Goal: Communication & Community: Share content

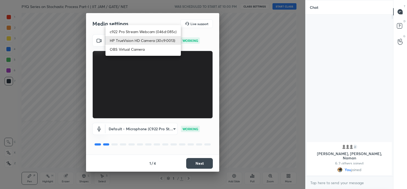
click at [150, 44] on body "1 2 3 4 5 6 7 C X Z C X Z E E Erase all H H PYQ Series on Stochastic Process Pa…" at bounding box center [203, 94] width 407 height 189
click at [142, 29] on li "c922 Pro Stream Webcam (046d:085c)" at bounding box center [143, 31] width 75 height 9
type input "b39b455f788c0d1c2df43438f612ff5e2121349c3a893045524a788c980995e5"
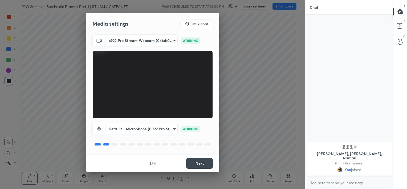
click at [202, 163] on button "Next" at bounding box center [199, 163] width 27 height 11
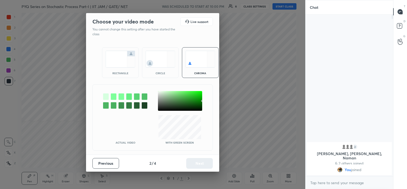
click at [164, 72] on div "circle" at bounding box center [160, 73] width 21 height 3
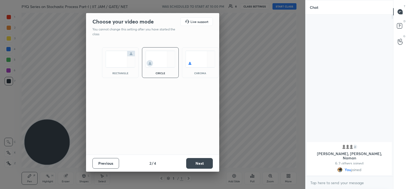
click at [202, 165] on button "Next" at bounding box center [199, 163] width 27 height 11
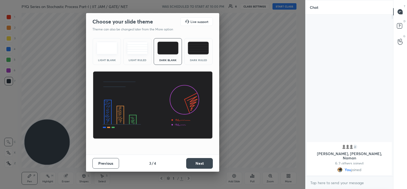
click at [202, 165] on button "Next" at bounding box center [199, 163] width 27 height 11
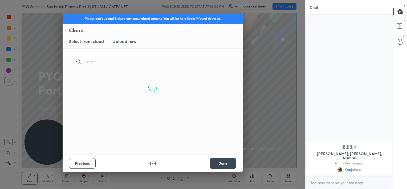
scroll to position [79, 171]
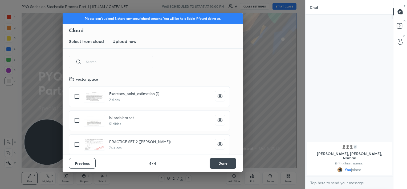
click at [229, 165] on button "Done" at bounding box center [223, 163] width 27 height 11
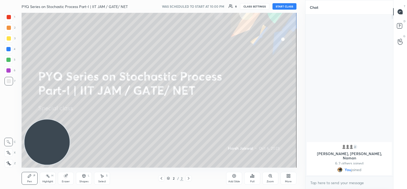
click at [278, 5] on button "START CLASS" at bounding box center [285, 6] width 24 height 6
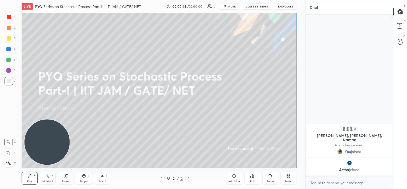
click at [350, 161] on img "grid" at bounding box center [349, 162] width 5 height 5
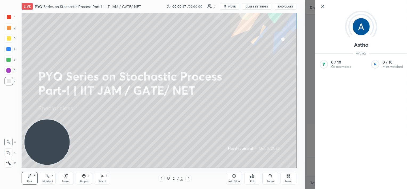
click at [322, 7] on icon at bounding box center [323, 6] width 6 height 6
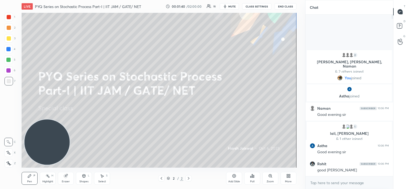
click at [289, 180] on div "More" at bounding box center [288, 181] width 7 height 3
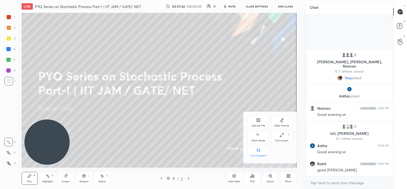
click at [258, 121] on icon at bounding box center [258, 121] width 3 height 2
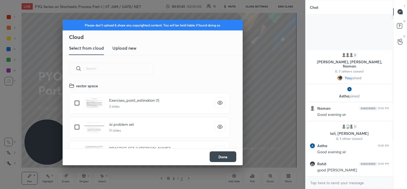
click at [120, 49] on h3 "Upload new" at bounding box center [125, 48] width 24 height 6
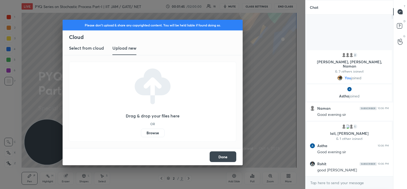
click at [157, 132] on label "Browse" at bounding box center [153, 133] width 24 height 9
click at [141, 132] on input "Browse" at bounding box center [141, 133] width 0 height 9
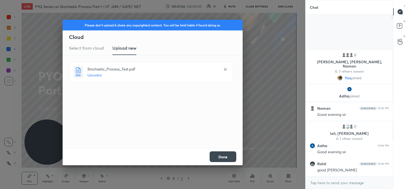
click at [224, 158] on button "Done" at bounding box center [223, 156] width 27 height 11
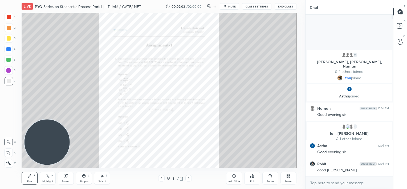
click at [237, 179] on div "Add Slide" at bounding box center [234, 178] width 16 height 13
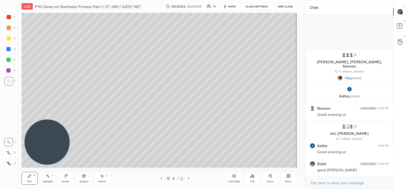
click at [287, 178] on div "More" at bounding box center [289, 178] width 16 height 13
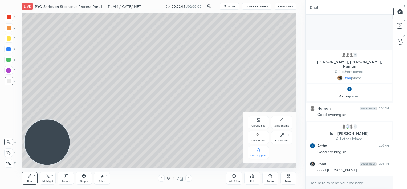
click at [259, 122] on div "Upload File" at bounding box center [258, 122] width 21 height 13
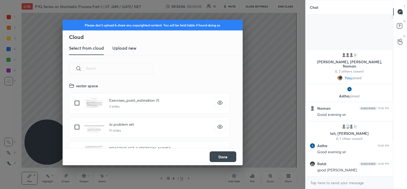
scroll to position [66, 171]
click at [121, 48] on h3 "Upload new" at bounding box center [125, 48] width 24 height 6
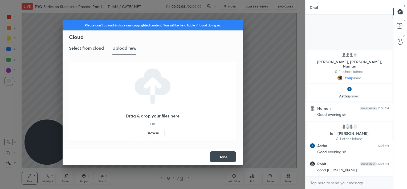
click at [153, 133] on label "Browse" at bounding box center [153, 133] width 24 height 9
click at [141, 133] on input "Browse" at bounding box center [141, 133] width 0 height 9
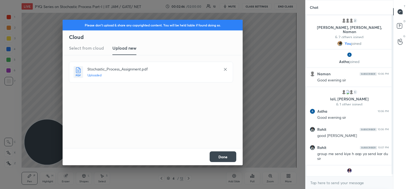
click at [227, 159] on button "Done" at bounding box center [223, 156] width 27 height 11
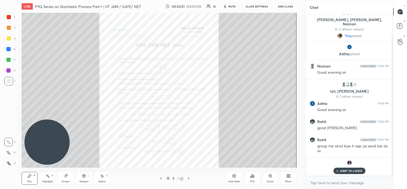
scroll to position [26, 0]
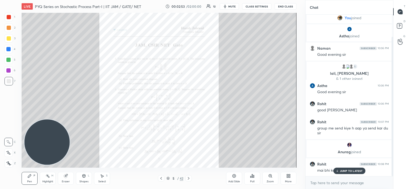
click at [347, 169] on p "JUMP TO LATEST" at bounding box center [351, 170] width 23 height 3
click at [270, 176] on icon at bounding box center [270, 175] width 0 height 1
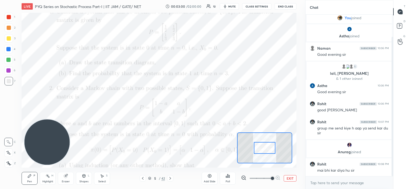
click at [271, 177] on span at bounding box center [272, 178] width 3 height 3
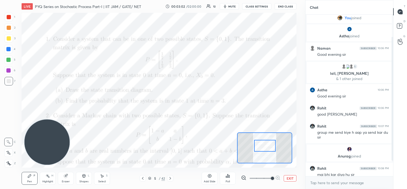
scroll to position [49, 0]
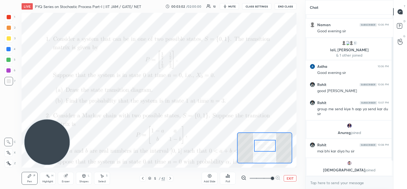
click at [264, 141] on div at bounding box center [265, 146] width 22 height 12
click at [346, 174] on div "JUMP TO LATEST" at bounding box center [350, 170] width 32 height 6
drag, startPoint x: 7, startPoint y: 49, endPoint x: 8, endPoint y: 46, distance: 3.2
click at [8, 49] on div at bounding box center [8, 49] width 4 height 4
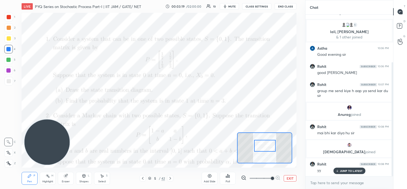
click at [338, 171] on icon at bounding box center [337, 170] width 3 height 3
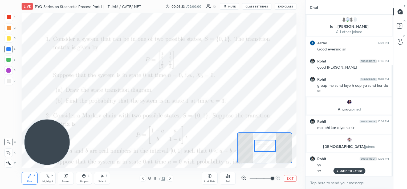
scroll to position [92, 0]
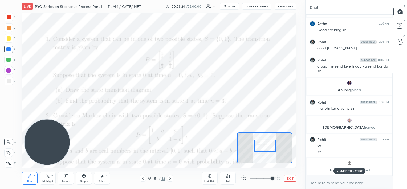
drag, startPoint x: 343, startPoint y: 170, endPoint x: 340, endPoint y: 169, distance: 3.3
click at [343, 170] on p "JUMP TO LATEST" at bounding box center [351, 170] width 23 height 3
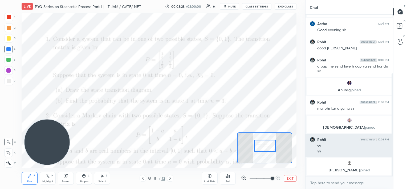
scroll to position [110, 0]
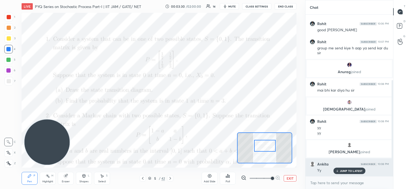
click at [338, 170] on icon at bounding box center [337, 170] width 3 height 3
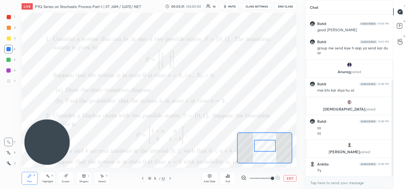
scroll to position [128, 0]
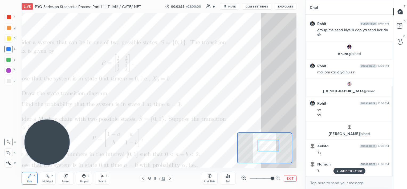
drag, startPoint x: 267, startPoint y: 145, endPoint x: 270, endPoint y: 145, distance: 3.5
click at [270, 145] on div at bounding box center [269, 145] width 22 height 12
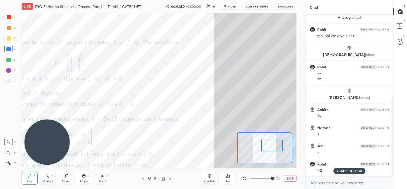
scroll to position [170, 0]
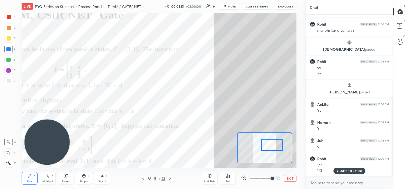
drag, startPoint x: 272, startPoint y: 145, endPoint x: 276, endPoint y: 145, distance: 3.8
click at [276, 145] on div at bounding box center [273, 145] width 22 height 12
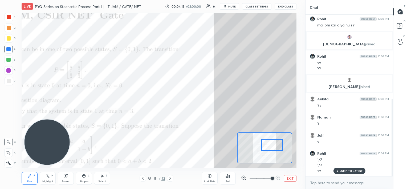
click at [8, 18] on div at bounding box center [9, 17] width 4 height 4
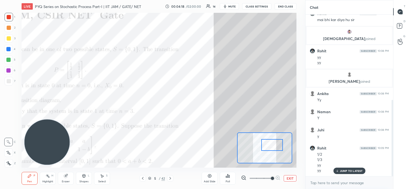
scroll to position [198, 0]
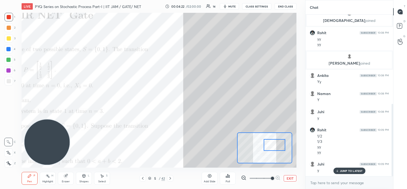
drag, startPoint x: 271, startPoint y: 145, endPoint x: 273, endPoint y: 139, distance: 5.8
click at [274, 145] on div at bounding box center [275, 145] width 22 height 12
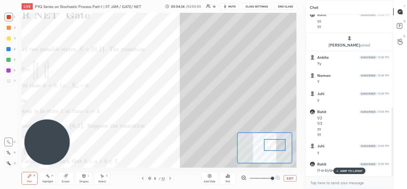
scroll to position [235, 0]
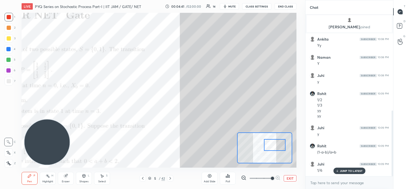
click at [343, 171] on p "JUMP TO LATEST" at bounding box center [351, 170] width 23 height 3
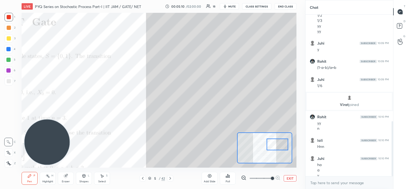
scroll to position [311, 0]
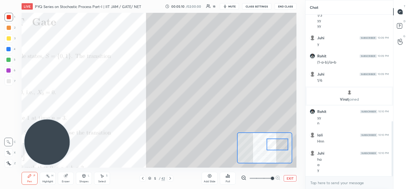
drag, startPoint x: 275, startPoint y: 144, endPoint x: 278, endPoint y: 143, distance: 2.7
click at [278, 143] on div at bounding box center [278, 144] width 22 height 12
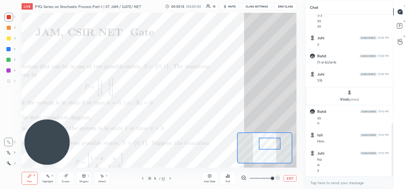
scroll to position [329, 0]
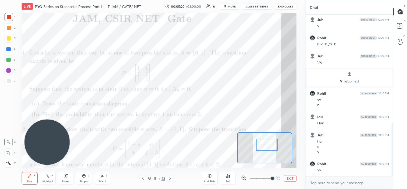
drag, startPoint x: 277, startPoint y: 142, endPoint x: 265, endPoint y: 141, distance: 11.8
click at [266, 142] on div at bounding box center [267, 145] width 22 height 12
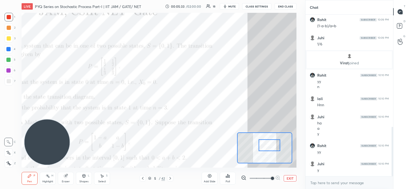
scroll to position [366, 0]
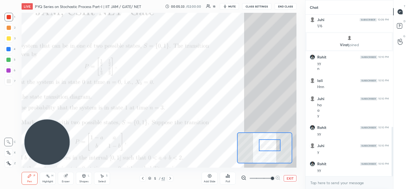
drag, startPoint x: 269, startPoint y: 146, endPoint x: 273, endPoint y: 141, distance: 6.6
click at [273, 146] on div at bounding box center [270, 145] width 22 height 12
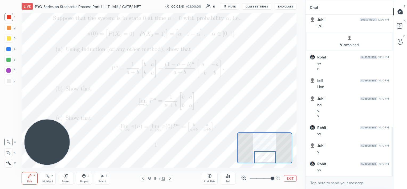
drag, startPoint x: 269, startPoint y: 146, endPoint x: 264, endPoint y: 159, distance: 13.8
click at [264, 160] on div at bounding box center [265, 157] width 22 height 12
click at [171, 178] on icon at bounding box center [170, 178] width 4 height 4
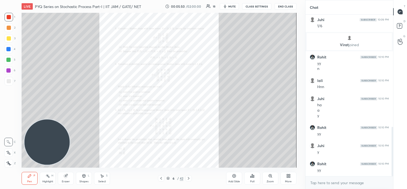
click at [271, 179] on div "Zoom" at bounding box center [271, 178] width 16 height 13
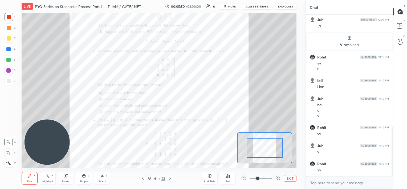
drag, startPoint x: 271, startPoint y: 179, endPoint x: 272, endPoint y: 174, distance: 4.9
click at [271, 179] on span at bounding box center [261, 178] width 22 height 8
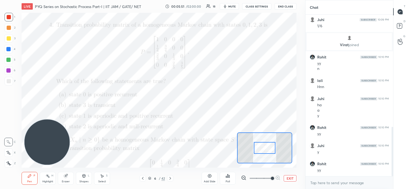
scroll to position [384, 0]
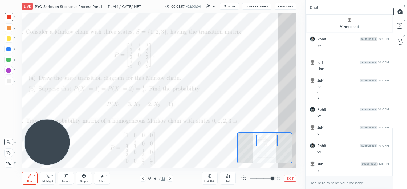
drag, startPoint x: 266, startPoint y: 146, endPoint x: 268, endPoint y: 138, distance: 8.2
click at [268, 139] on div at bounding box center [268, 140] width 22 height 12
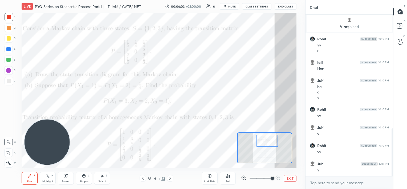
click at [10, 71] on div at bounding box center [8, 70] width 4 height 4
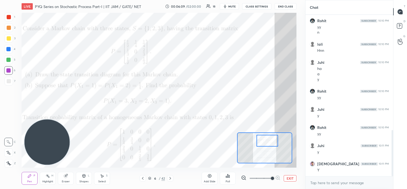
scroll to position [420, 0]
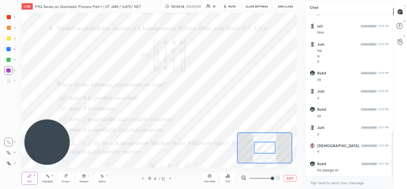
drag, startPoint x: 266, startPoint y: 140, endPoint x: 263, endPoint y: 147, distance: 7.4
click at [263, 147] on div at bounding box center [265, 148] width 22 height 12
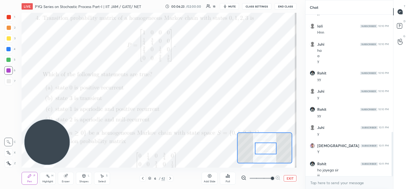
scroll to position [425, 0]
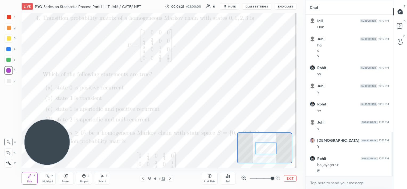
click at [266, 149] on div at bounding box center [266, 148] width 22 height 12
click at [6, 18] on div at bounding box center [9, 17] width 9 height 9
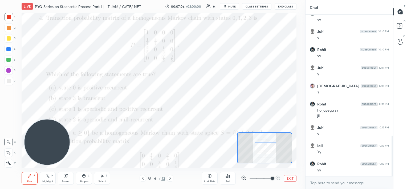
scroll to position [498, 0]
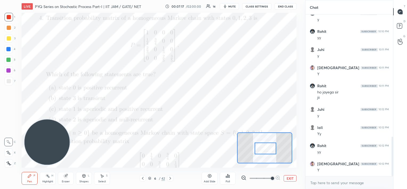
click at [64, 178] on div "Eraser" at bounding box center [66, 178] width 16 height 13
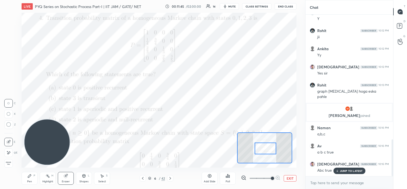
scroll to position [566, 0]
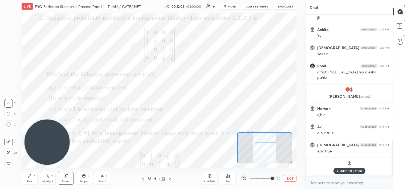
click at [344, 171] on p "JUMP TO LATEST" at bounding box center [351, 170] width 23 height 3
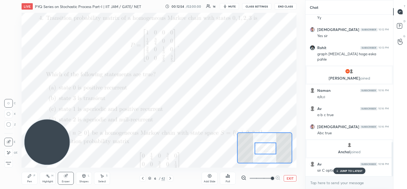
scroll to position [603, 0]
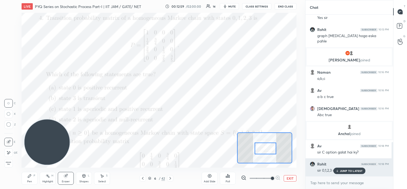
click at [348, 169] on p "JUMP TO LATEST" at bounding box center [351, 170] width 23 height 3
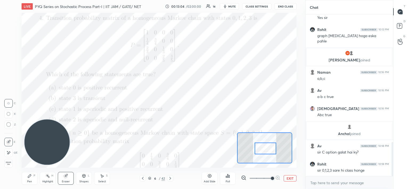
drag, startPoint x: 28, startPoint y: 179, endPoint x: 62, endPoint y: 151, distance: 44.0
click at [28, 179] on div "Pen P" at bounding box center [30, 178] width 16 height 13
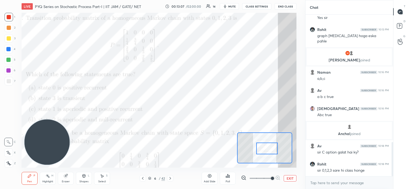
click at [263, 148] on div at bounding box center [268, 148] width 22 height 12
click at [8, 50] on div at bounding box center [8, 49] width 4 height 4
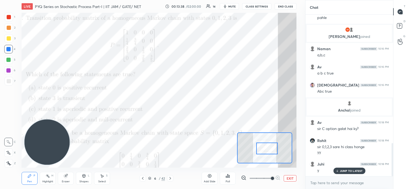
scroll to position [644, 0]
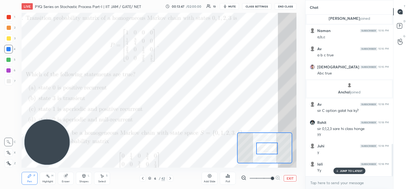
click at [339, 172] on div "JUMP TO LATEST" at bounding box center [350, 170] width 32 height 6
click at [8, 39] on div at bounding box center [9, 38] width 4 height 4
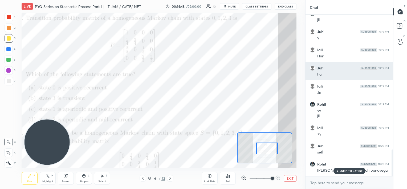
scroll to position [831, 0]
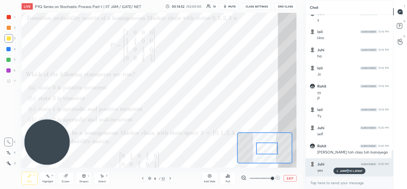
click at [348, 169] on div "JUMP TO LATEST" at bounding box center [350, 170] width 32 height 6
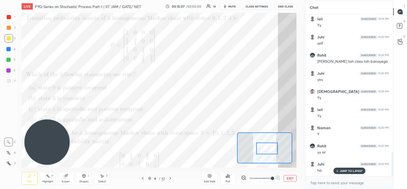
scroll to position [940, 0]
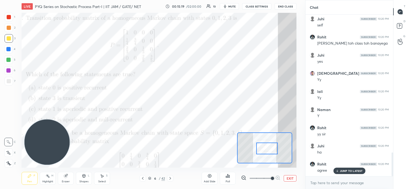
click at [10, 69] on div at bounding box center [8, 70] width 4 height 4
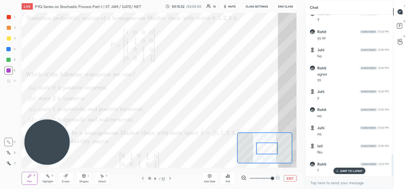
scroll to position [1041, 0]
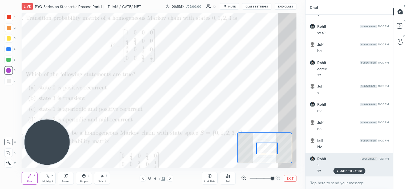
click at [348, 170] on p "JUMP TO LATEST" at bounding box center [351, 170] width 23 height 3
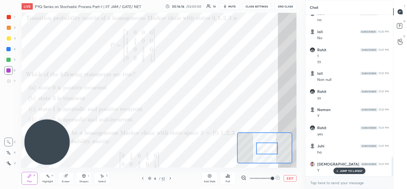
scroll to position [1168, 0]
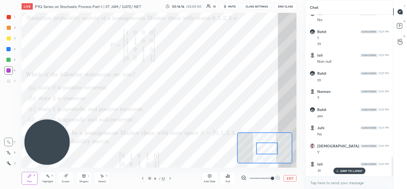
click at [65, 175] on icon at bounding box center [65, 175] width 3 height 3
click at [30, 174] on icon at bounding box center [29, 176] width 4 height 4
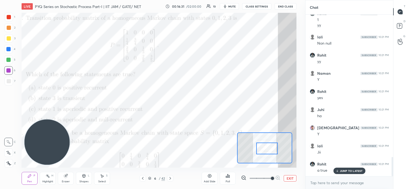
click at [65, 177] on icon at bounding box center [65, 175] width 3 height 3
click at [7, 126] on circle at bounding box center [8, 124] width 4 height 4
click at [29, 178] on div "Pen P" at bounding box center [30, 178] width 16 height 13
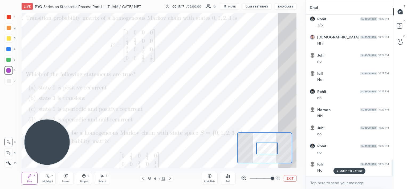
scroll to position [1404, 0]
click at [31, 94] on div "Setting up your live class Poll for secs No correct answer Start poll" at bounding box center [159, 90] width 284 height 155
click at [65, 177] on icon at bounding box center [65, 175] width 3 height 3
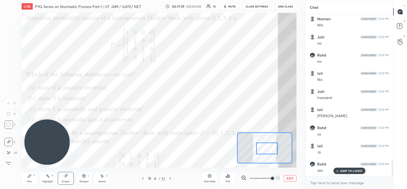
scroll to position [1494, 0]
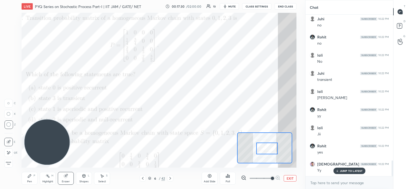
click at [29, 180] on div "Pen" at bounding box center [29, 181] width 5 height 3
click at [7, 39] on div at bounding box center [9, 38] width 4 height 4
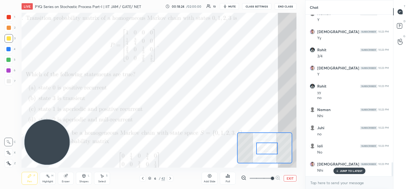
scroll to position [1717, 0]
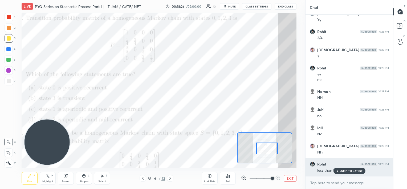
drag, startPoint x: 340, startPoint y: 171, endPoint x: 337, endPoint y: 167, distance: 5.8
click at [341, 172] on p "JUMP TO LATEST" at bounding box center [351, 170] width 23 height 3
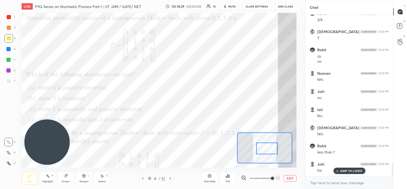
scroll to position [1753, 0]
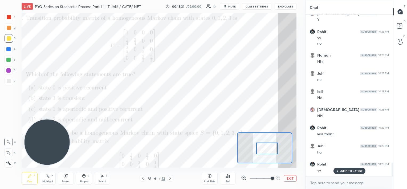
click at [63, 176] on div "Eraser" at bounding box center [66, 178] width 16 height 13
click at [30, 185] on div "Pen P Highlight H Eraser Shapes L Select S 6 / 42 Add Slide Poll EXIT" at bounding box center [159, 177] width 275 height 21
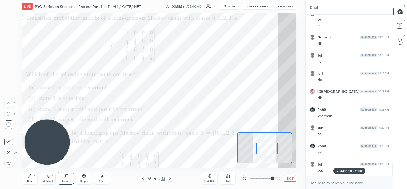
click at [29, 178] on div "Pen P" at bounding box center [30, 178] width 16 height 13
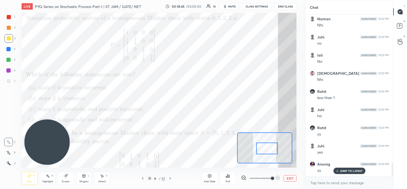
scroll to position [1808, 0]
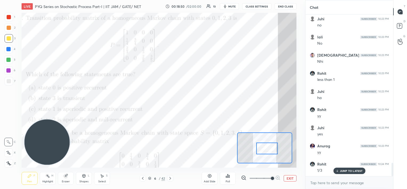
click at [7, 49] on div at bounding box center [8, 49] width 4 height 4
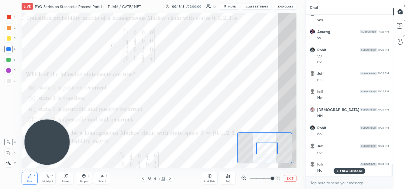
scroll to position [1940, 0]
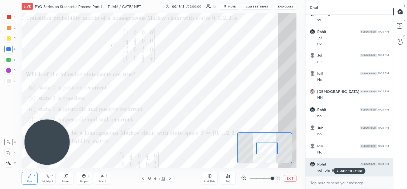
drag, startPoint x: 336, startPoint y: 169, endPoint x: 322, endPoint y: 165, distance: 14.7
click at [336, 169] on icon at bounding box center [337, 170] width 3 height 3
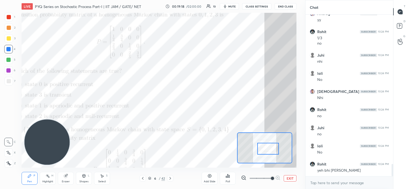
click at [270, 151] on div at bounding box center [269, 149] width 22 height 12
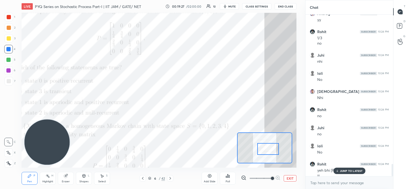
scroll to position [1945, 0]
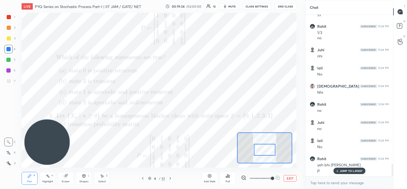
drag, startPoint x: 273, startPoint y: 148, endPoint x: 269, endPoint y: 149, distance: 3.6
click at [269, 149] on div at bounding box center [265, 150] width 22 height 12
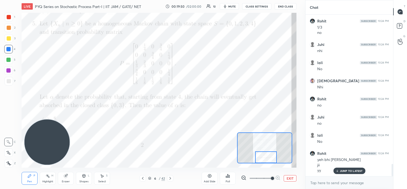
drag, startPoint x: 265, startPoint y: 148, endPoint x: 267, endPoint y: 155, distance: 7.6
click at [267, 155] on div at bounding box center [266, 157] width 22 height 12
click at [8, 19] on div at bounding box center [9, 17] width 9 height 9
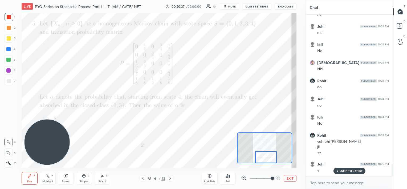
scroll to position [1987, 0]
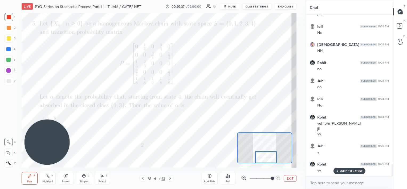
click at [170, 178] on icon at bounding box center [170, 178] width 4 height 4
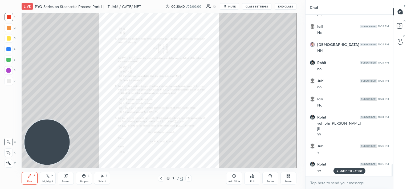
click at [161, 179] on icon at bounding box center [161, 178] width 4 height 4
click at [269, 178] on icon at bounding box center [271, 176] width 4 height 4
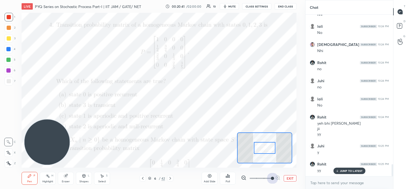
click at [269, 178] on span at bounding box center [261, 178] width 22 height 8
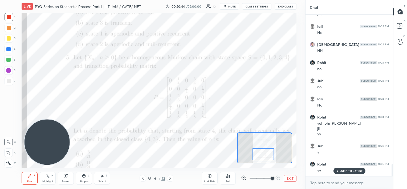
scroll to position [2005, 0]
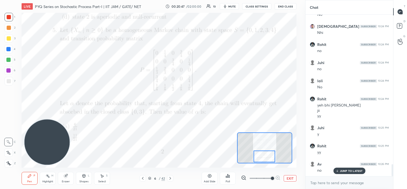
drag, startPoint x: 262, startPoint y: 148, endPoint x: 263, endPoint y: 157, distance: 8.8
click at [263, 158] on div at bounding box center [265, 156] width 22 height 12
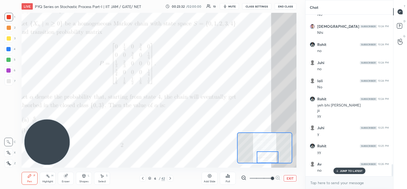
click at [273, 156] on div at bounding box center [268, 157] width 22 height 12
click at [7, 48] on div at bounding box center [8, 49] width 4 height 4
click at [12, 38] on div at bounding box center [9, 38] width 9 height 9
click at [11, 18] on div at bounding box center [9, 17] width 4 height 4
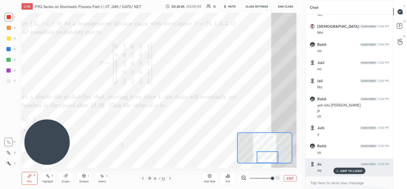
click at [339, 172] on div "JUMP TO LATEST" at bounding box center [350, 170] width 32 height 6
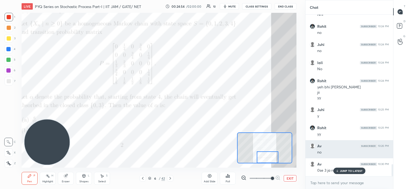
scroll to position [2041, 0]
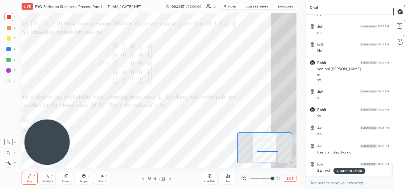
click at [350, 169] on p "JUMP TO LATEST" at bounding box center [351, 170] width 23 height 3
click at [65, 175] on icon at bounding box center [65, 175] width 3 height 3
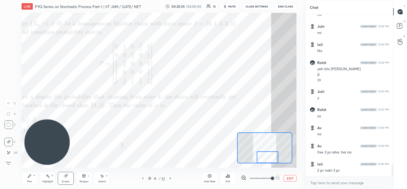
click at [9, 103] on icon at bounding box center [8, 103] width 2 height 2
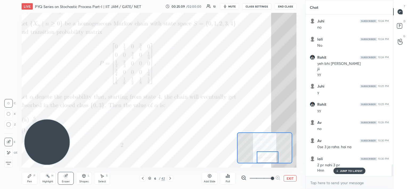
click at [7, 123] on circle at bounding box center [8, 124] width 4 height 4
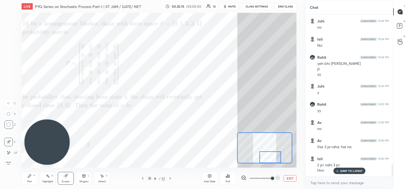
click at [269, 159] on div at bounding box center [271, 157] width 22 height 12
drag, startPoint x: 28, startPoint y: 178, endPoint x: 29, endPoint y: 174, distance: 4.1
click at [28, 178] on div "Pen P" at bounding box center [30, 178] width 16 height 13
drag, startPoint x: 7, startPoint y: 51, endPoint x: 7, endPoint y: 48, distance: 3.2
click at [7, 51] on div at bounding box center [8, 49] width 9 height 9
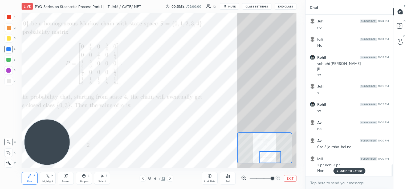
click at [9, 60] on div at bounding box center [8, 60] width 4 height 4
click at [9, 40] on div at bounding box center [9, 38] width 4 height 4
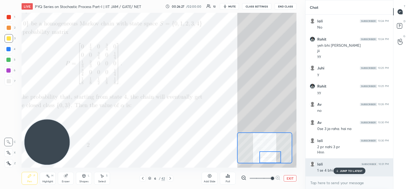
click at [336, 171] on icon at bounding box center [337, 170] width 3 height 3
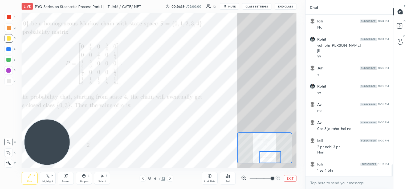
click at [69, 177] on div "Eraser" at bounding box center [66, 178] width 16 height 13
click at [29, 180] on div "Pen" at bounding box center [29, 181] width 5 height 3
click at [9, 18] on div at bounding box center [9, 17] width 4 height 4
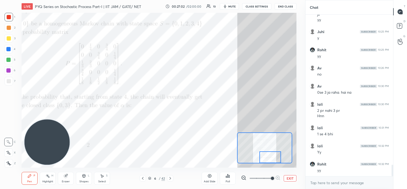
scroll to position [2119, 0]
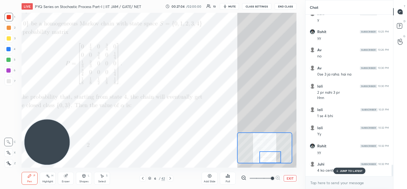
click at [343, 172] on p "JUMP TO LATEST" at bounding box center [351, 170] width 23 height 3
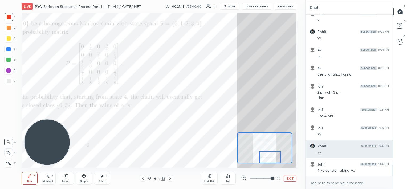
scroll to position [2137, 0]
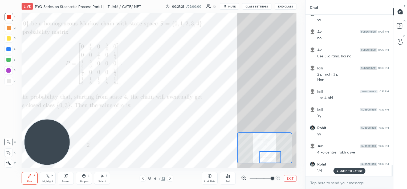
click at [8, 49] on div at bounding box center [8, 49] width 4 height 4
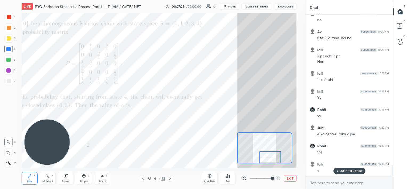
click at [344, 172] on p "JUMP TO LATEST" at bounding box center [351, 170] width 23 height 3
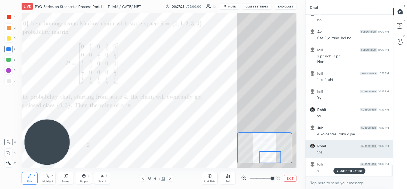
scroll to position [2174, 0]
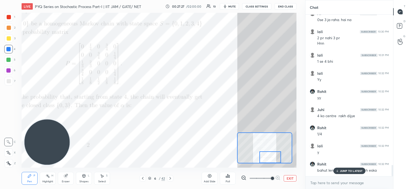
drag, startPoint x: 344, startPoint y: 170, endPoint x: 300, endPoint y: 156, distance: 46.8
click at [344, 170] on p "JUMP TO LATEST" at bounding box center [351, 170] width 23 height 3
click at [7, 61] on div at bounding box center [8, 60] width 4 height 4
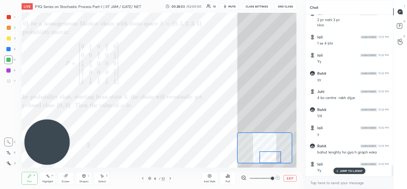
click at [9, 40] on div at bounding box center [9, 38] width 4 height 4
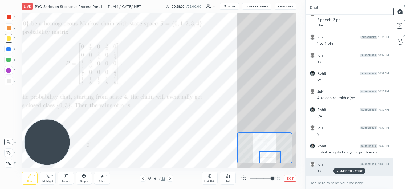
click at [347, 169] on p "JUMP TO LATEST" at bounding box center [351, 170] width 23 height 3
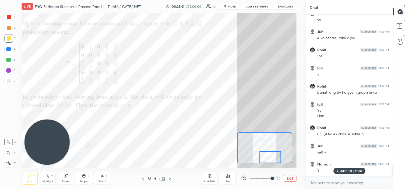
scroll to position [2270, 0]
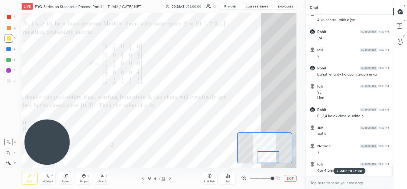
drag, startPoint x: 271, startPoint y: 159, endPoint x: 269, endPoint y: 162, distance: 3.0
click at [269, 162] on div at bounding box center [269, 157] width 22 height 12
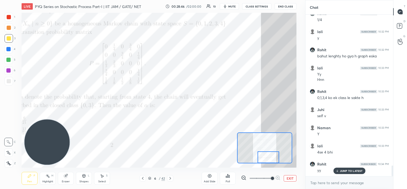
click at [346, 169] on div "JUMP TO LATEST" at bounding box center [350, 170] width 32 height 6
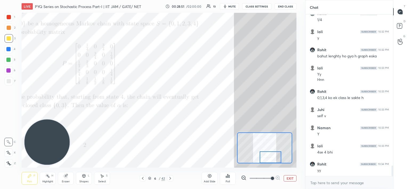
click at [273, 155] on div at bounding box center [271, 157] width 22 height 12
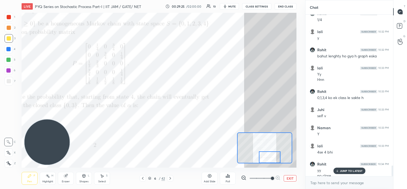
scroll to position [2293, 0]
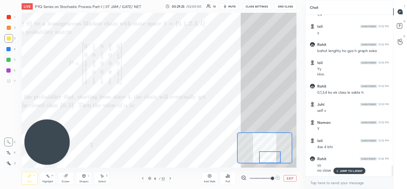
click at [275, 157] on div at bounding box center [270, 157] width 22 height 12
click at [341, 169] on p "JUMP TO LATEST" at bounding box center [351, 170] width 23 height 3
click at [7, 71] on div at bounding box center [8, 70] width 4 height 4
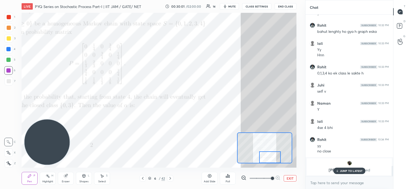
scroll to position [1778, 0]
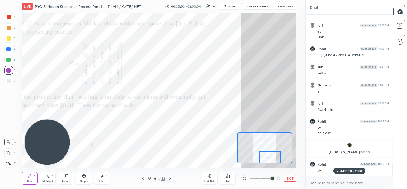
click at [346, 170] on p "JUMP TO LATEST" at bounding box center [351, 170] width 23 height 3
drag, startPoint x: 63, startPoint y: 175, endPoint x: 67, endPoint y: 172, distance: 5.1
click at [64, 176] on div "Eraser" at bounding box center [66, 178] width 16 height 13
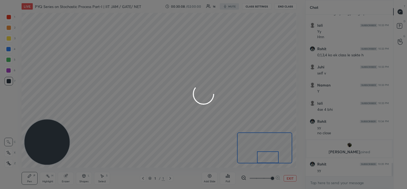
drag, startPoint x: 273, startPoint y: 157, endPoint x: 272, endPoint y: 161, distance: 4.1
click at [271, 161] on div "1 2 3 4 5 6 7 C X Z C X Z E E Erase all H H LIVE PYQ Series on Stochastic Proce…" at bounding box center [203, 94] width 407 height 189
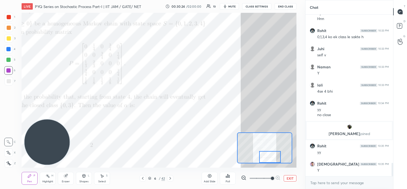
scroll to position [1814, 0]
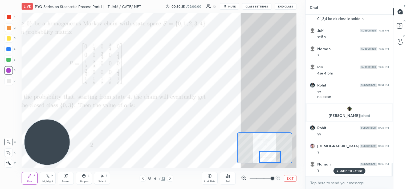
click at [271, 160] on div at bounding box center [270, 157] width 22 height 12
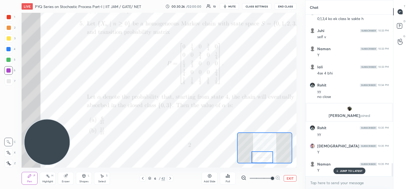
drag, startPoint x: 272, startPoint y: 156, endPoint x: 260, endPoint y: 162, distance: 12.9
click at [262, 162] on div at bounding box center [263, 157] width 22 height 12
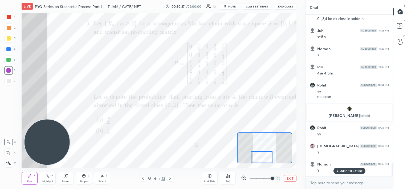
click at [170, 177] on icon at bounding box center [170, 178] width 4 height 4
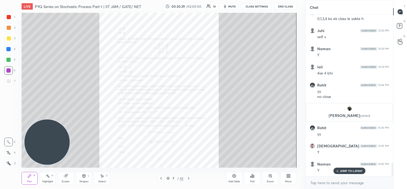
click at [159, 178] on icon at bounding box center [161, 178] width 4 height 4
click at [269, 177] on icon at bounding box center [270, 175] width 3 height 3
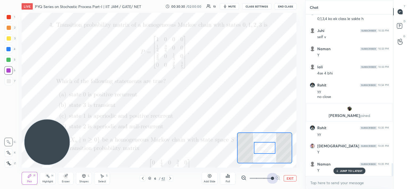
click at [269, 177] on span at bounding box center [261, 178] width 22 height 8
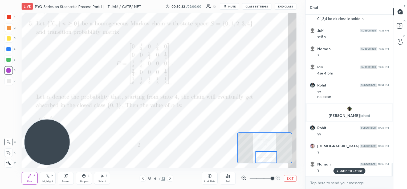
drag, startPoint x: 265, startPoint y: 146, endPoint x: 266, endPoint y: 161, distance: 15.8
click at [266, 161] on div at bounding box center [267, 157] width 22 height 12
click at [170, 178] on icon at bounding box center [170, 178] width 4 height 4
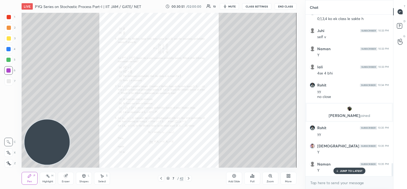
click at [269, 177] on icon at bounding box center [271, 176] width 4 height 4
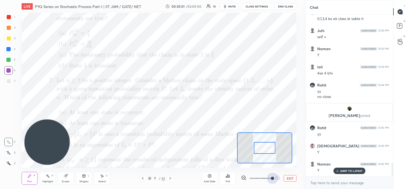
click at [269, 177] on span at bounding box center [261, 178] width 22 height 8
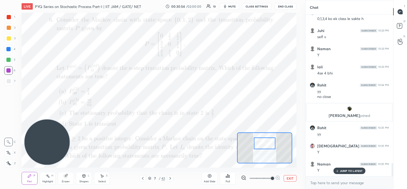
scroll to position [1832, 0]
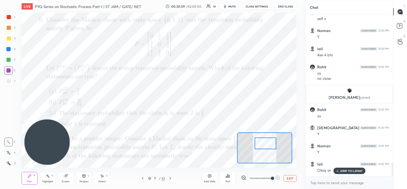
drag, startPoint x: 267, startPoint y: 144, endPoint x: 266, endPoint y: 139, distance: 5.4
click at [267, 140] on div at bounding box center [266, 143] width 22 height 12
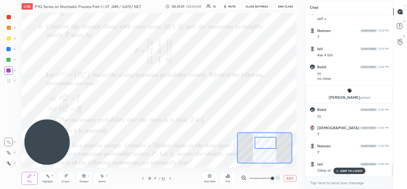
click at [266, 139] on div at bounding box center [266, 143] width 22 height 12
drag, startPoint x: 50, startPoint y: 140, endPoint x: 41, endPoint y: 146, distance: 10.9
click at [42, 148] on video at bounding box center [44, 144] width 45 height 45
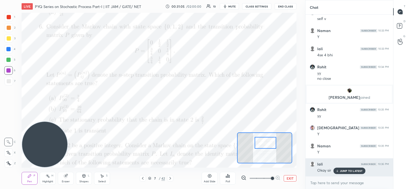
drag, startPoint x: 341, startPoint y: 170, endPoint x: 338, endPoint y: 170, distance: 2.7
click at [340, 170] on p "JUMP TO LATEST" at bounding box center [351, 170] width 23 height 3
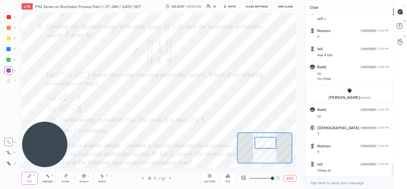
click at [6, 50] on div at bounding box center [8, 49] width 4 height 4
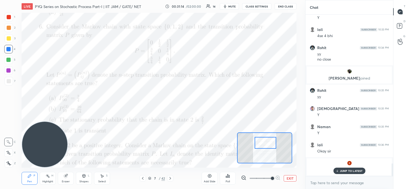
click at [340, 170] on p "JUMP TO LATEST" at bounding box center [351, 170] width 23 height 3
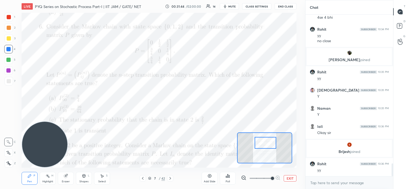
scroll to position [1859, 0]
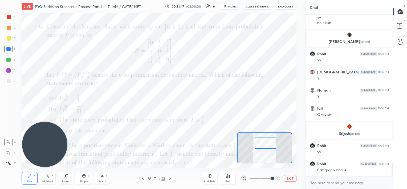
drag, startPoint x: 52, startPoint y: 138, endPoint x: 49, endPoint y: 142, distance: 5.3
click at [45, 146] on video at bounding box center [44, 144] width 45 height 45
click at [65, 177] on div "Eraser" at bounding box center [66, 178] width 16 height 13
drag, startPoint x: 27, startPoint y: 178, endPoint x: 30, endPoint y: 175, distance: 4.2
click at [27, 178] on div "Pen P" at bounding box center [30, 178] width 16 height 13
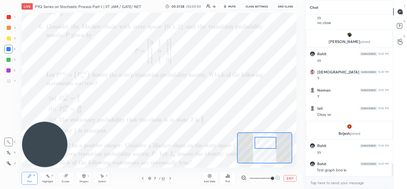
scroll to position [1864, 0]
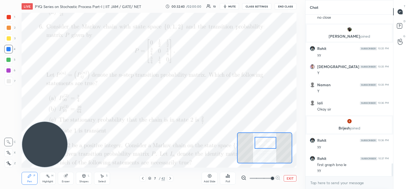
click at [53, 141] on video at bounding box center [44, 144] width 45 height 45
click at [263, 138] on div at bounding box center [264, 147] width 55 height 31
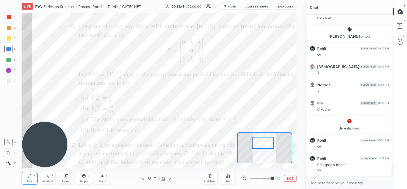
drag, startPoint x: 263, startPoint y: 138, endPoint x: 263, endPoint y: 142, distance: 4.0
click at [263, 142] on div at bounding box center [263, 143] width 22 height 12
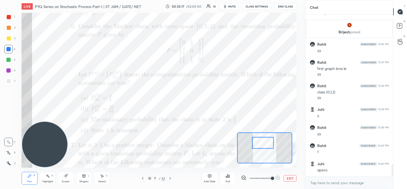
scroll to position [1978, 0]
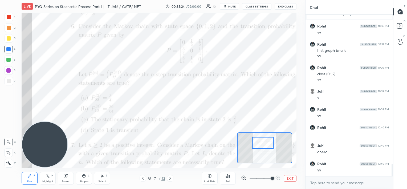
drag, startPoint x: 67, startPoint y: 177, endPoint x: 69, endPoint y: 176, distance: 2.9
click at [69, 176] on div "Eraser" at bounding box center [66, 178] width 16 height 13
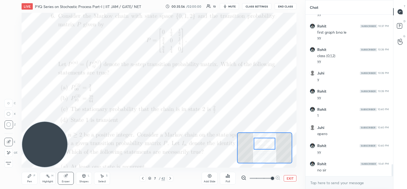
click at [264, 144] on div at bounding box center [265, 144] width 22 height 12
click at [26, 179] on div "Pen P" at bounding box center [30, 178] width 16 height 13
click at [10, 17] on div at bounding box center [9, 17] width 4 height 4
click at [8, 51] on div at bounding box center [8, 49] width 4 height 4
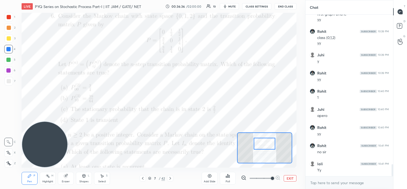
scroll to position [2033, 0]
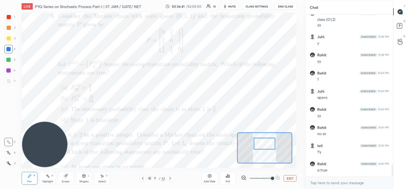
click at [8, 72] on div at bounding box center [8, 70] width 4 height 4
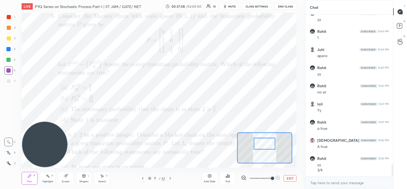
scroll to position [2080, 0]
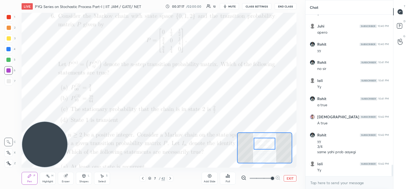
drag, startPoint x: 64, startPoint y: 177, endPoint x: 61, endPoint y: 175, distance: 3.6
click at [64, 177] on icon at bounding box center [66, 176] width 4 height 4
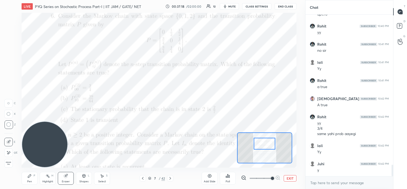
scroll to position [2134, 0]
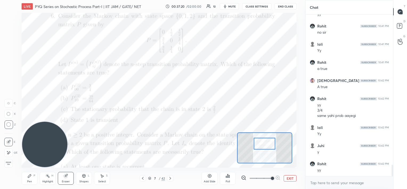
drag, startPoint x: 30, startPoint y: 178, endPoint x: 31, endPoint y: 175, distance: 3.6
click at [30, 178] on div "Pen P" at bounding box center [30, 178] width 16 height 13
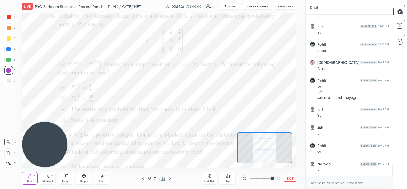
click at [9, 39] on div at bounding box center [9, 38] width 4 height 4
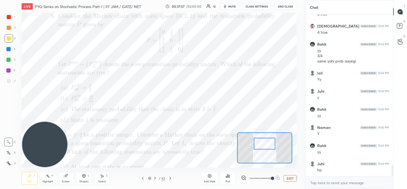
scroll to position [2206, 0]
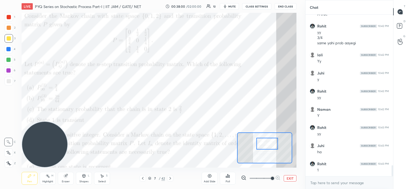
click at [270, 142] on div at bounding box center [268, 144] width 22 height 12
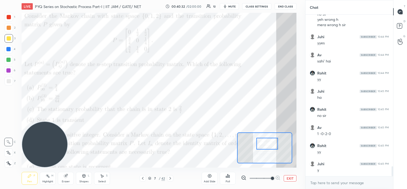
scroll to position [2518, 0]
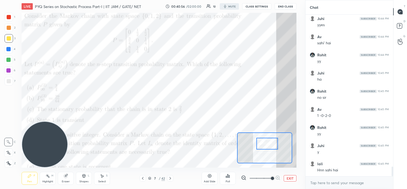
drag, startPoint x: 64, startPoint y: 178, endPoint x: 89, endPoint y: 168, distance: 26.4
click at [64, 178] on div "Eraser" at bounding box center [66, 178] width 16 height 13
click at [10, 18] on div at bounding box center [9, 17] width 4 height 4
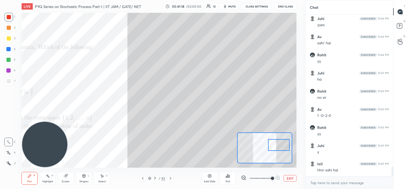
drag, startPoint x: 271, startPoint y: 145, endPoint x: 282, endPoint y: 140, distance: 11.5
click at [282, 141] on div at bounding box center [280, 145] width 22 height 12
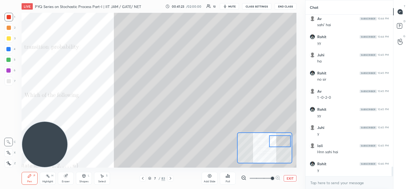
scroll to position [2554, 0]
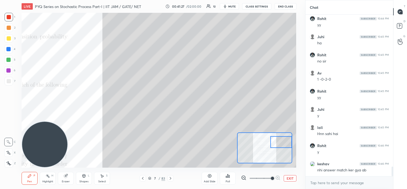
drag, startPoint x: 279, startPoint y: 138, endPoint x: 286, endPoint y: 132, distance: 8.5
click at [283, 139] on div at bounding box center [282, 142] width 22 height 12
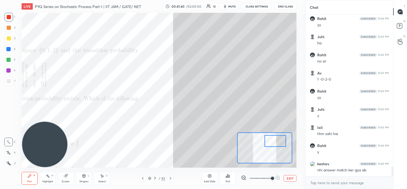
scroll to position [2572, 0]
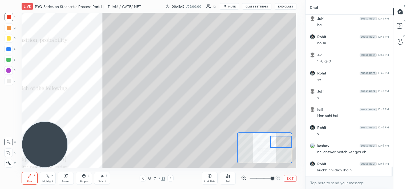
drag, startPoint x: 277, startPoint y: 141, endPoint x: 283, endPoint y: 141, distance: 6.1
click at [283, 141] on div at bounding box center [282, 142] width 22 height 12
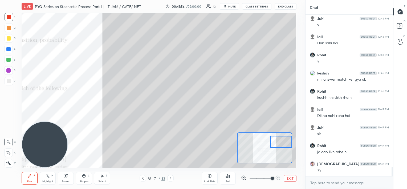
scroll to position [2663, 0]
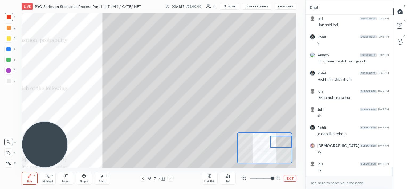
click at [8, 48] on div at bounding box center [8, 49] width 4 height 4
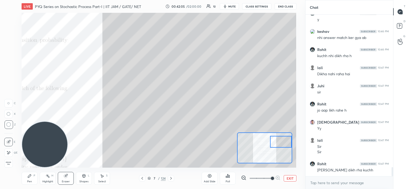
scroll to position [2705, 0]
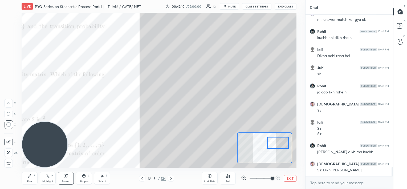
click at [273, 142] on div at bounding box center [278, 143] width 22 height 12
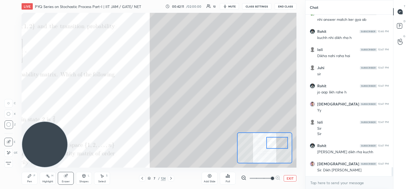
scroll to position [2723, 0]
click at [31, 176] on icon at bounding box center [29, 176] width 4 height 4
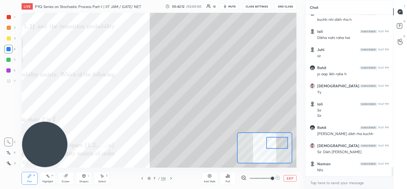
click at [9, 18] on div at bounding box center [9, 17] width 4 height 4
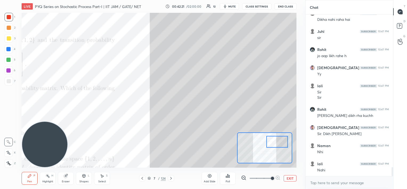
scroll to position [2759, 0]
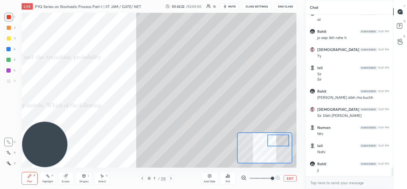
drag, startPoint x: 273, startPoint y: 138, endPoint x: 275, endPoint y: 135, distance: 3.1
click at [274, 137] on div at bounding box center [279, 140] width 22 height 12
click at [10, 50] on div at bounding box center [8, 49] width 4 height 4
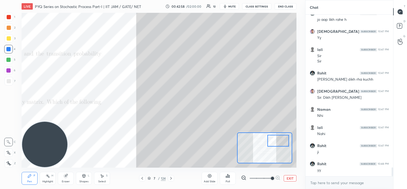
click at [9, 27] on div at bounding box center [9, 28] width 4 height 4
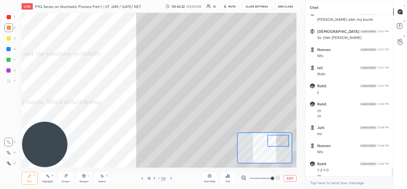
scroll to position [2842, 0]
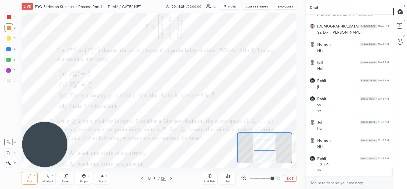
drag, startPoint x: 276, startPoint y: 140, endPoint x: 268, endPoint y: 141, distance: 8.1
click at [264, 143] on div at bounding box center [265, 145] width 22 height 12
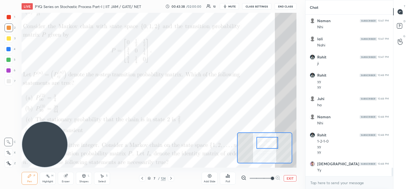
scroll to position [2884, 0]
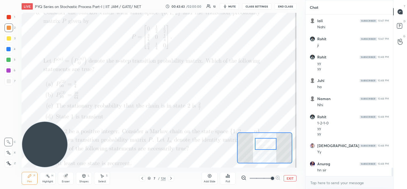
click at [266, 146] on div at bounding box center [266, 144] width 22 height 12
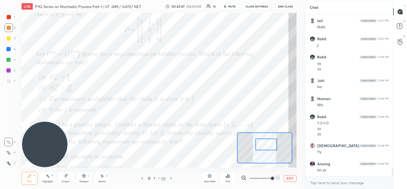
scroll to position [2902, 0]
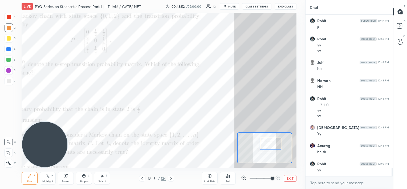
drag, startPoint x: 263, startPoint y: 144, endPoint x: 267, endPoint y: 143, distance: 4.3
click at [267, 143] on div at bounding box center [271, 144] width 22 height 12
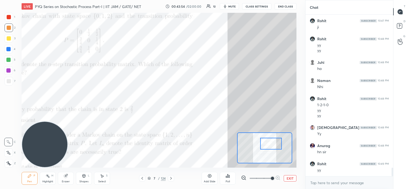
click at [70, 178] on div "Eraser" at bounding box center [66, 178] width 16 height 13
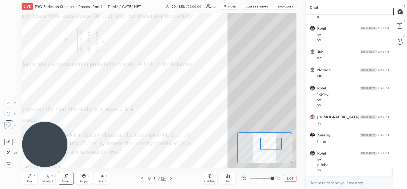
scroll to position [2931, 0]
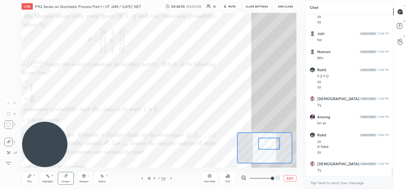
click at [273, 142] on div at bounding box center [270, 144] width 22 height 12
click at [27, 180] on div "Pen P" at bounding box center [30, 178] width 16 height 13
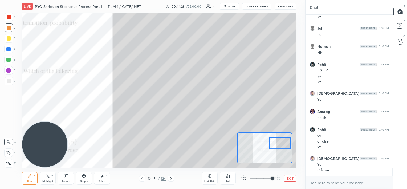
drag, startPoint x: 264, startPoint y: 143, endPoint x: 275, endPoint y: 142, distance: 10.9
click at [275, 142] on div at bounding box center [281, 143] width 22 height 12
click at [64, 176] on icon at bounding box center [66, 176] width 4 height 4
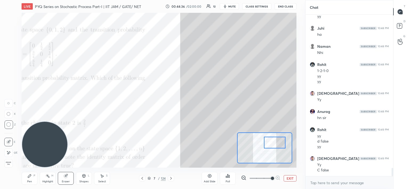
scroll to position [2954, 0]
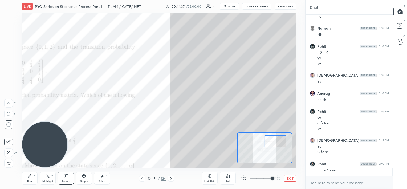
drag, startPoint x: 277, startPoint y: 142, endPoint x: 272, endPoint y: 140, distance: 4.9
click at [272, 140] on div at bounding box center [276, 141] width 22 height 12
drag, startPoint x: 30, startPoint y: 177, endPoint x: 28, endPoint y: 171, distance: 6.3
click at [30, 177] on icon at bounding box center [29, 176] width 4 height 4
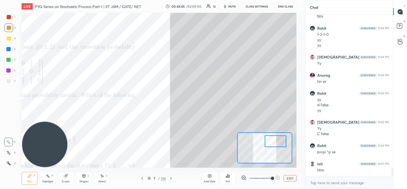
click at [9, 59] on div at bounding box center [8, 60] width 4 height 4
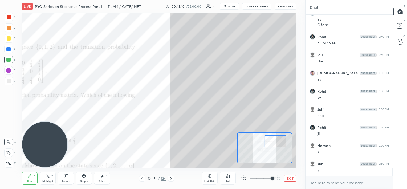
scroll to position [3099, 0]
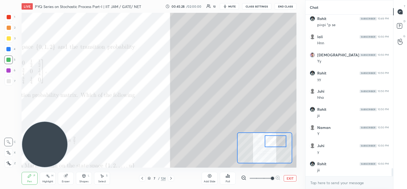
click at [8, 50] on div at bounding box center [8, 49] width 4 height 4
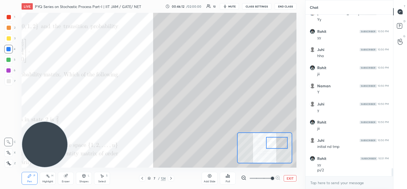
scroll to position [3146, 0]
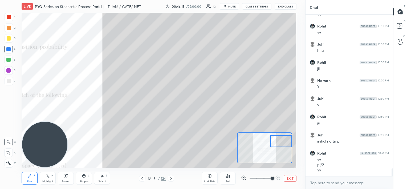
drag, startPoint x: 277, startPoint y: 143, endPoint x: 287, endPoint y: 143, distance: 9.9
click at [287, 143] on div at bounding box center [282, 141] width 22 height 12
click at [11, 17] on div at bounding box center [9, 17] width 9 height 9
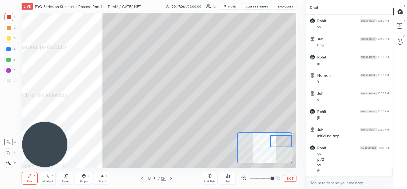
click at [9, 58] on div at bounding box center [8, 60] width 4 height 4
click at [9, 40] on div at bounding box center [9, 38] width 4 height 4
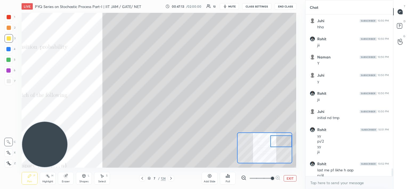
scroll to position [3175, 0]
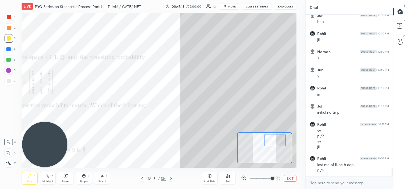
drag, startPoint x: 281, startPoint y: 142, endPoint x: 274, endPoint y: 141, distance: 6.4
click at [274, 141] on div at bounding box center [275, 140] width 22 height 12
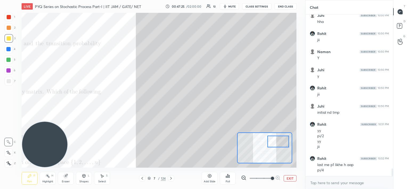
drag, startPoint x: 277, startPoint y: 139, endPoint x: 281, endPoint y: 139, distance: 4.0
click at [282, 140] on div at bounding box center [279, 141] width 22 height 12
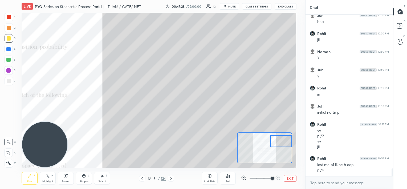
drag, startPoint x: 277, startPoint y: 142, endPoint x: 282, endPoint y: 142, distance: 4.3
click at [282, 142] on div at bounding box center [282, 141] width 22 height 12
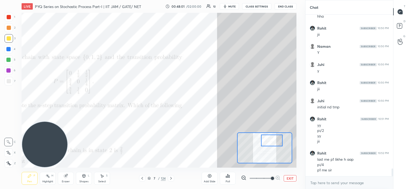
scroll to position [3198, 0]
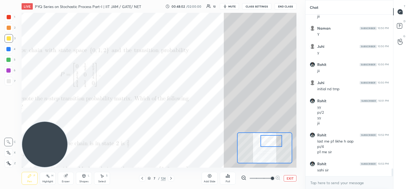
drag, startPoint x: 282, startPoint y: 141, endPoint x: 272, endPoint y: 141, distance: 10.1
click at [272, 141] on div at bounding box center [272, 141] width 22 height 12
click at [211, 177] on icon at bounding box center [210, 176] width 4 height 4
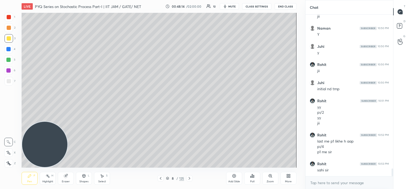
drag, startPoint x: 64, startPoint y: 175, endPoint x: 66, endPoint y: 173, distance: 3.0
click at [66, 174] on icon at bounding box center [66, 176] width 4 height 4
click at [146, 33] on div "LIVE PYQ Series on Stochastic Process Part-I | IIT JAM / GATE/ NET 00:48:15 / 0…" at bounding box center [159, 94] width 284 height 189
drag, startPoint x: 27, startPoint y: 173, endPoint x: 33, endPoint y: 165, distance: 10.4
click at [29, 175] on div "Pen P" at bounding box center [30, 178] width 16 height 13
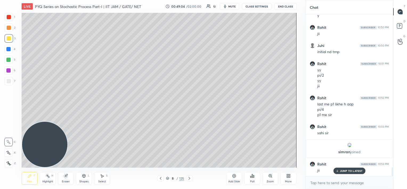
scroll to position [2847, 0]
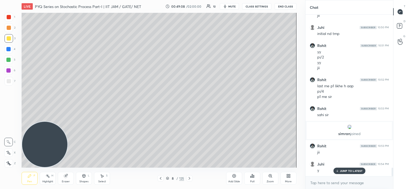
click at [8, 82] on div at bounding box center [9, 81] width 4 height 4
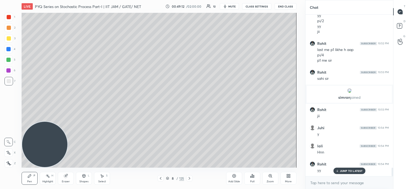
scroll to position [2901, 0]
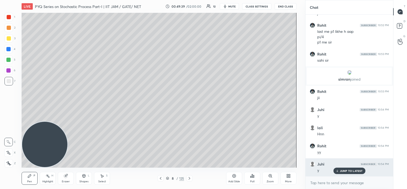
click at [350, 170] on p "JUMP TO LATEST" at bounding box center [351, 170] width 23 height 3
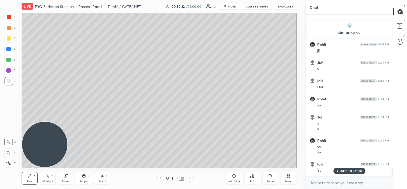
scroll to position [2966, 0]
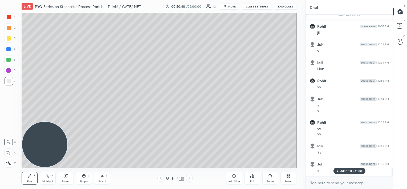
click at [8, 61] on div at bounding box center [8, 60] width 4 height 4
click at [234, 177] on icon at bounding box center [234, 176] width 4 height 4
click at [159, 179] on icon at bounding box center [161, 178] width 4 height 4
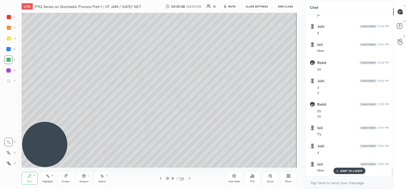
click at [189, 178] on icon at bounding box center [189, 178] width 4 height 4
click at [160, 178] on icon at bounding box center [161, 178] width 4 height 4
click at [68, 177] on div "Eraser" at bounding box center [66, 178] width 16 height 13
click at [190, 179] on icon at bounding box center [189, 178] width 4 height 4
drag, startPoint x: 29, startPoint y: 178, endPoint x: 31, endPoint y: 174, distance: 5.0
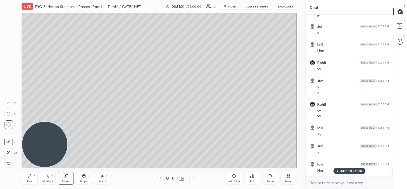
click at [29, 178] on div "Pen P" at bounding box center [30, 178] width 16 height 13
drag, startPoint x: 160, startPoint y: 181, endPoint x: 171, endPoint y: 168, distance: 17.4
click at [161, 181] on div "Pen P Highlight H Eraser Shapes L Select S 9 / 126 Add Slide Poll Zoom More" at bounding box center [159, 177] width 275 height 21
click at [160, 178] on icon at bounding box center [161, 178] width 2 height 3
click at [189, 178] on icon at bounding box center [189, 178] width 4 height 4
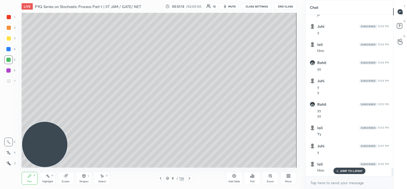
click at [160, 178] on icon at bounding box center [161, 178] width 2 height 3
click at [189, 178] on icon at bounding box center [189, 178] width 4 height 4
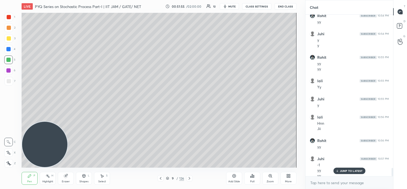
scroll to position [3037, 0]
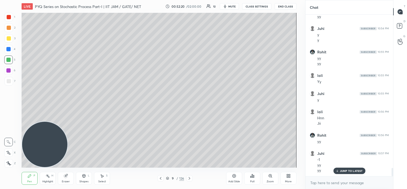
click at [8, 81] on div at bounding box center [9, 81] width 4 height 4
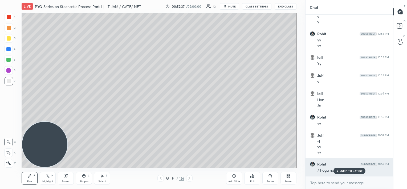
drag, startPoint x: 343, startPoint y: 172, endPoint x: 335, endPoint y: 169, distance: 8.5
click at [342, 172] on div "JUMP TO LATEST" at bounding box center [350, 170] width 32 height 6
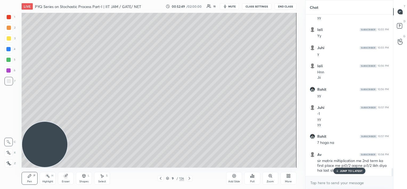
click at [352, 172] on p "JUMP TO LATEST" at bounding box center [351, 170] width 23 height 3
click at [161, 177] on icon at bounding box center [161, 178] width 4 height 4
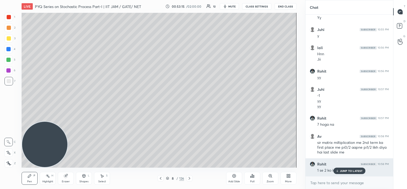
drag, startPoint x: 350, startPoint y: 171, endPoint x: 321, endPoint y: 167, distance: 29.3
click at [350, 171] on p "JUMP TO LATEST" at bounding box center [351, 170] width 23 height 3
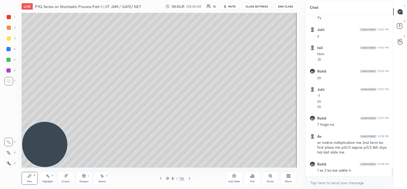
click at [63, 178] on div "Eraser" at bounding box center [66, 178] width 16 height 13
click at [25, 179] on div "Pen P" at bounding box center [30, 178] width 16 height 13
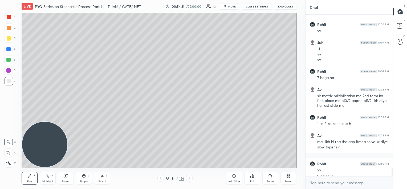
scroll to position [3152, 0]
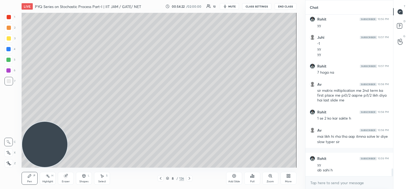
click at [189, 178] on icon at bounding box center [189, 178] width 4 height 4
click at [66, 177] on icon at bounding box center [65, 175] width 3 height 3
click at [159, 179] on icon at bounding box center [161, 178] width 4 height 4
click at [233, 178] on div "Add Slide" at bounding box center [234, 178] width 16 height 13
click at [32, 176] on div "Pen P" at bounding box center [30, 178] width 16 height 13
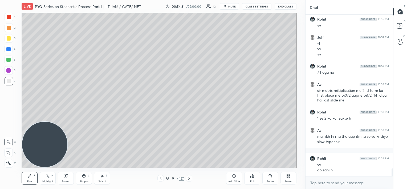
click at [160, 179] on icon at bounding box center [161, 178] width 4 height 4
drag, startPoint x: 189, startPoint y: 178, endPoint x: 189, endPoint y: 173, distance: 5.6
click at [189, 179] on icon at bounding box center [189, 178] width 4 height 4
click at [161, 177] on icon at bounding box center [161, 178] width 4 height 4
click at [189, 178] on icon at bounding box center [189, 178] width 4 height 4
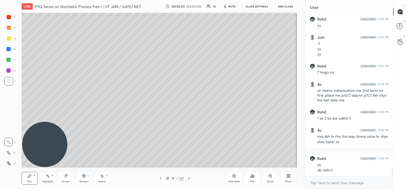
click at [10, 70] on div at bounding box center [8, 70] width 4 height 4
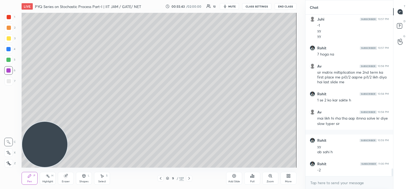
scroll to position [3189, 0]
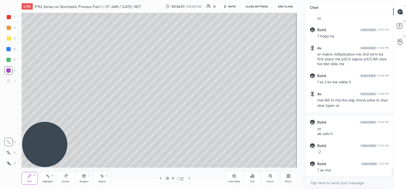
drag, startPoint x: 64, startPoint y: 177, endPoint x: 66, endPoint y: 170, distance: 7.4
click at [65, 175] on icon at bounding box center [66, 176] width 4 height 4
drag, startPoint x: 27, startPoint y: 179, endPoint x: 62, endPoint y: 139, distance: 53.1
click at [28, 179] on div "Pen P" at bounding box center [30, 178] width 16 height 13
drag, startPoint x: 63, startPoint y: 176, endPoint x: 68, endPoint y: 168, distance: 9.3
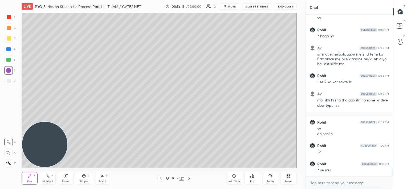
click at [65, 175] on div "Eraser" at bounding box center [66, 178] width 16 height 13
click at [30, 178] on div "Pen P" at bounding box center [30, 178] width 16 height 13
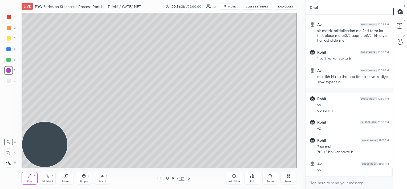
scroll to position [3230, 0]
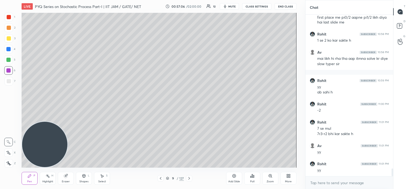
click at [161, 179] on icon at bounding box center [161, 178] width 4 height 4
click at [162, 178] on icon at bounding box center [161, 178] width 4 height 4
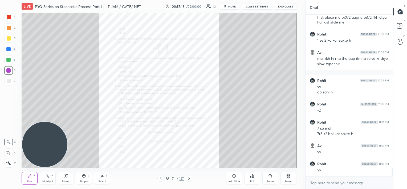
click at [270, 177] on icon at bounding box center [271, 176] width 4 height 4
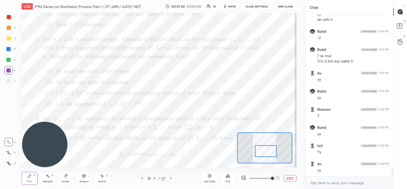
scroll to position [3321, 0]
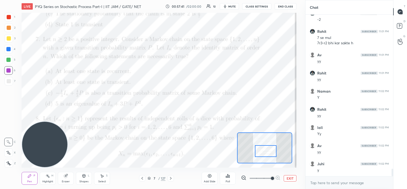
click at [263, 146] on div at bounding box center [266, 151] width 22 height 12
click at [266, 151] on div at bounding box center [266, 151] width 22 height 12
drag, startPoint x: 9, startPoint y: 50, endPoint x: 6, endPoint y: 49, distance: 3.3
click at [10, 50] on div at bounding box center [8, 49] width 4 height 4
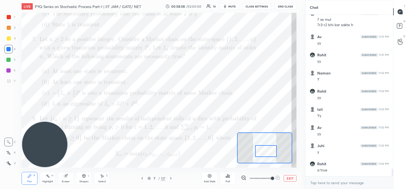
scroll to position [3358, 0]
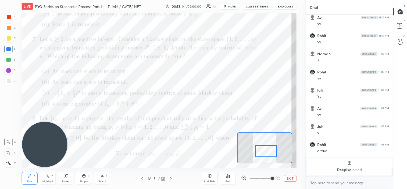
click at [9, 38] on div at bounding box center [9, 38] width 4 height 4
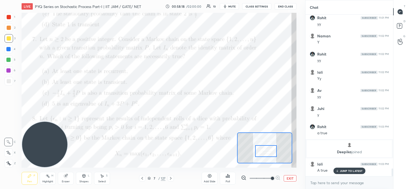
scroll to position [3230, 0]
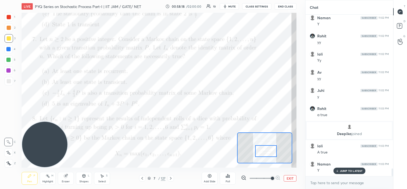
click at [61, 178] on div "Eraser" at bounding box center [66, 178] width 16 height 13
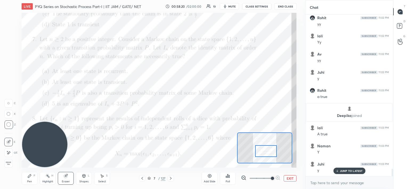
scroll to position [3266, 0]
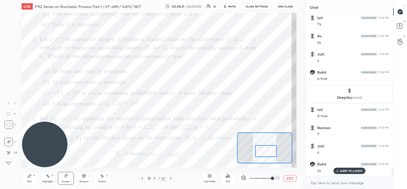
drag, startPoint x: 28, startPoint y: 180, endPoint x: 30, endPoint y: 177, distance: 3.3
click at [29, 180] on div "Pen" at bounding box center [29, 181] width 5 height 3
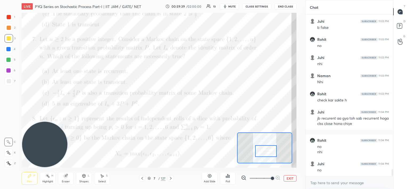
scroll to position [3467, 0]
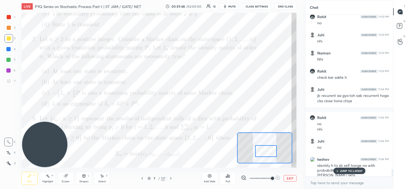
click at [346, 169] on div "JUMP TO LATEST" at bounding box center [350, 170] width 32 height 6
click at [7, 61] on div at bounding box center [8, 59] width 9 height 9
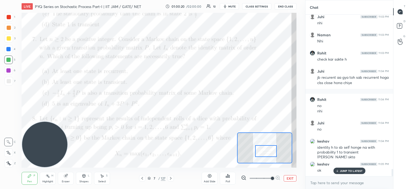
scroll to position [3504, 0]
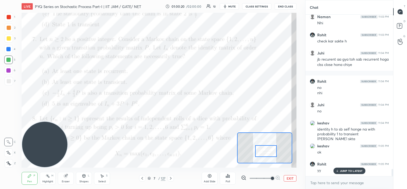
click at [65, 178] on div "Eraser" at bounding box center [66, 178] width 16 height 13
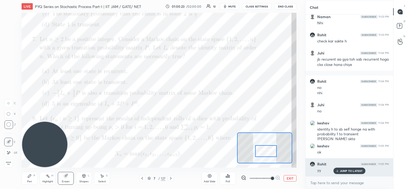
click at [343, 171] on p "JUMP TO LATEST" at bounding box center [351, 170] width 23 height 3
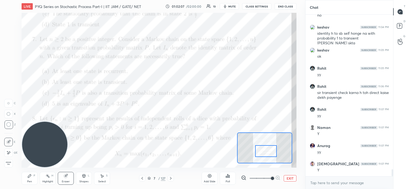
scroll to position [3618, 0]
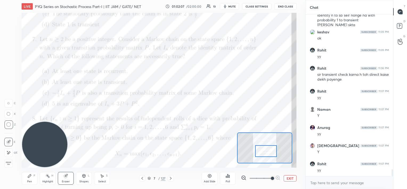
click at [26, 179] on div "Pen P" at bounding box center [30, 178] width 16 height 13
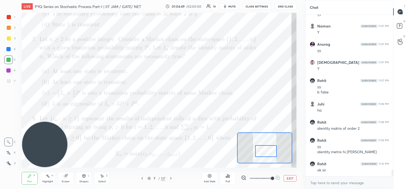
scroll to position [3719, 0]
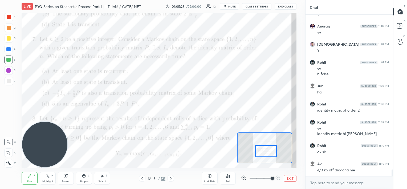
drag, startPoint x: 211, startPoint y: 178, endPoint x: 211, endPoint y: 174, distance: 3.2
click at [211, 177] on div "Add Slide" at bounding box center [210, 178] width 16 height 13
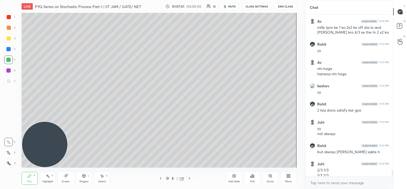
scroll to position [3908, 0]
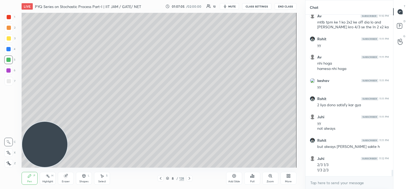
click at [8, 49] on div at bounding box center [8, 49] width 4 height 4
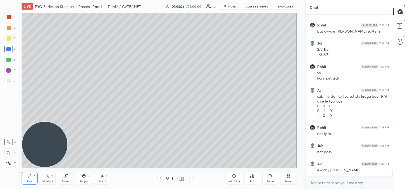
scroll to position [4041, 0]
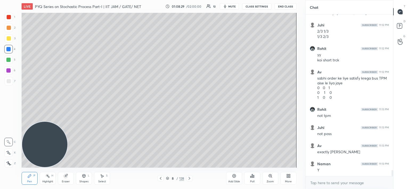
click at [9, 60] on div at bounding box center [8, 60] width 4 height 4
click at [9, 50] on div at bounding box center [8, 49] width 4 height 4
click at [8, 82] on div at bounding box center [9, 81] width 4 height 4
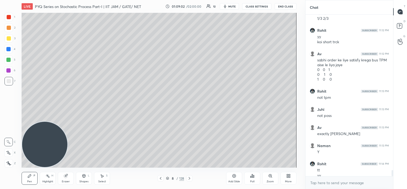
scroll to position [4064, 0]
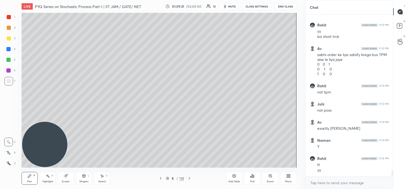
click at [9, 60] on div at bounding box center [8, 60] width 4 height 4
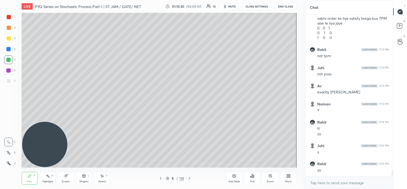
scroll to position [4119, 0]
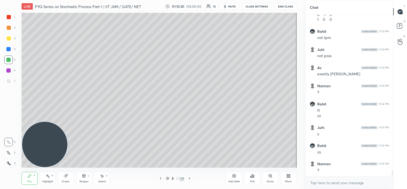
click at [160, 179] on icon at bounding box center [161, 178] width 4 height 4
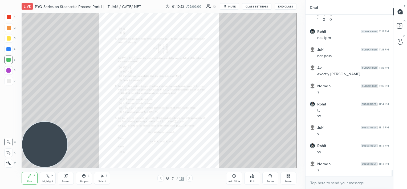
click at [269, 177] on icon at bounding box center [271, 176] width 4 height 4
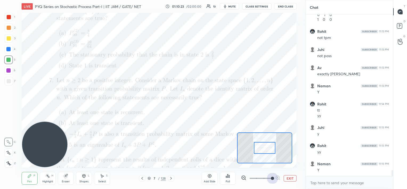
click at [271, 177] on span at bounding box center [272, 178] width 3 height 3
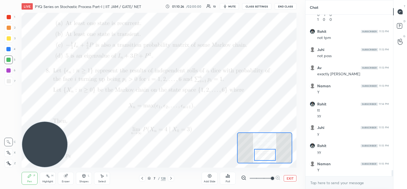
drag, startPoint x: 268, startPoint y: 145, endPoint x: 266, endPoint y: 149, distance: 4.8
click at [268, 151] on div at bounding box center [265, 155] width 22 height 12
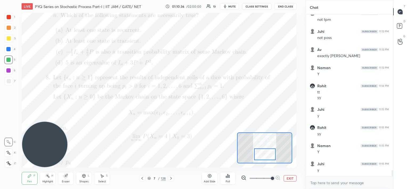
scroll to position [4155, 0]
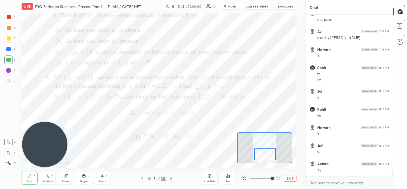
click at [65, 178] on div "Eraser" at bounding box center [66, 178] width 16 height 13
click at [31, 181] on div "Pen" at bounding box center [29, 181] width 5 height 3
click at [7, 49] on div at bounding box center [8, 49] width 4 height 4
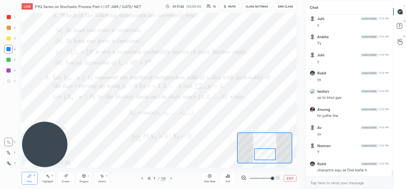
scroll to position [4300, 0]
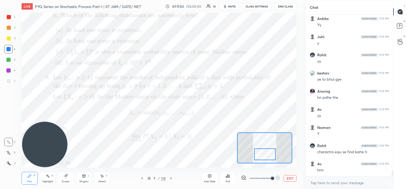
click at [209, 178] on div "Add Slide" at bounding box center [210, 178] width 16 height 13
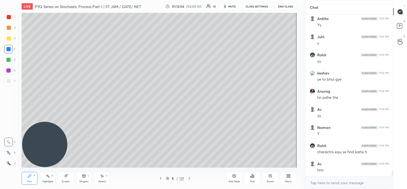
click at [158, 178] on div at bounding box center [161, 178] width 6 height 6
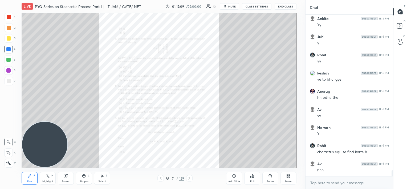
click at [190, 178] on icon at bounding box center [189, 178] width 4 height 4
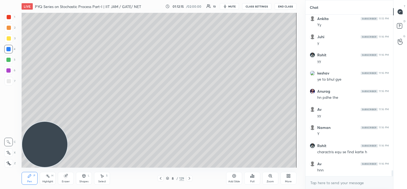
click at [9, 84] on div at bounding box center [9, 81] width 9 height 9
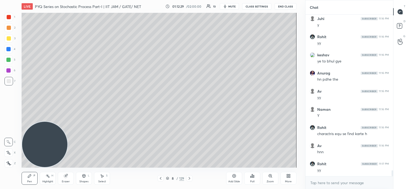
click at [10, 60] on div at bounding box center [8, 60] width 4 height 4
click at [162, 180] on div at bounding box center [161, 178] width 6 height 6
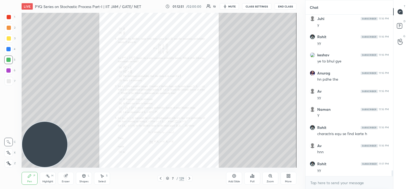
click at [270, 176] on icon at bounding box center [271, 176] width 4 height 4
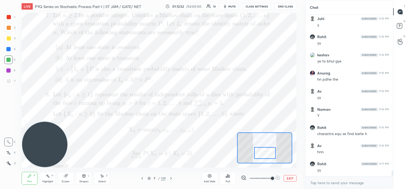
drag, startPoint x: 266, startPoint y: 148, endPoint x: 256, endPoint y: 149, distance: 10.7
click at [267, 154] on div at bounding box center [265, 153] width 22 height 12
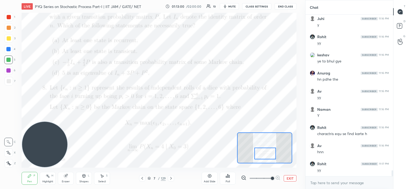
click at [173, 180] on icon at bounding box center [171, 178] width 4 height 4
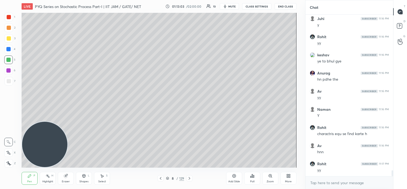
click at [8, 38] on div at bounding box center [9, 38] width 4 height 4
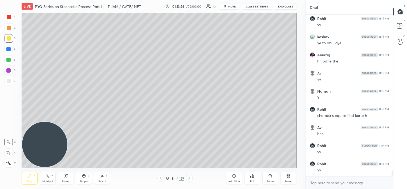
scroll to position [4355, 0]
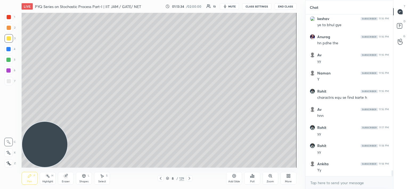
click at [11, 19] on div at bounding box center [9, 17] width 9 height 9
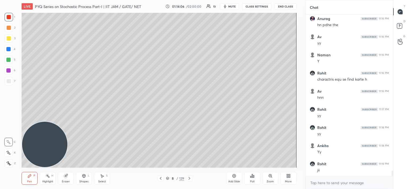
scroll to position [4391, 0]
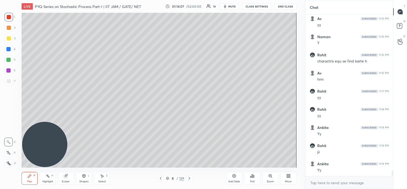
click at [11, 60] on div at bounding box center [8, 59] width 9 height 9
click at [7, 81] on div at bounding box center [9, 81] width 4 height 4
click at [10, 69] on div at bounding box center [8, 70] width 4 height 4
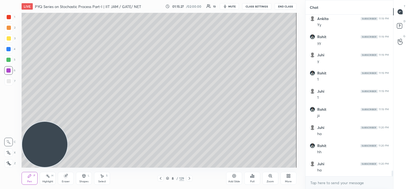
click at [160, 179] on icon at bounding box center [161, 178] width 4 height 4
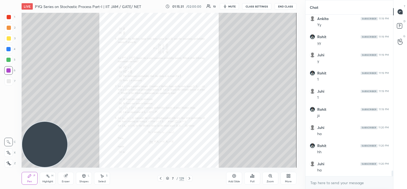
click at [190, 178] on icon at bounding box center [189, 178] width 4 height 4
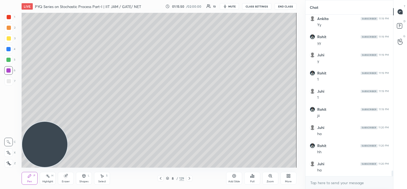
scroll to position [4554, 0]
click at [236, 177] on icon at bounding box center [234, 176] width 4 height 4
click at [10, 81] on div at bounding box center [9, 81] width 4 height 4
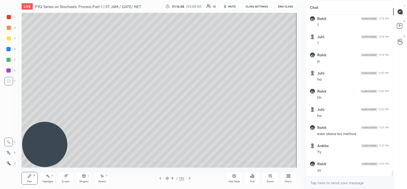
scroll to position [4608, 0]
click at [160, 179] on icon at bounding box center [160, 178] width 4 height 4
click at [161, 180] on icon at bounding box center [160, 178] width 4 height 4
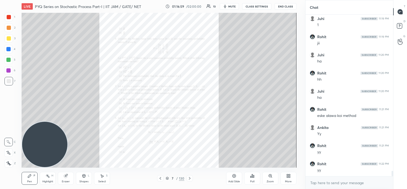
click at [269, 178] on div "Zoom" at bounding box center [271, 178] width 16 height 13
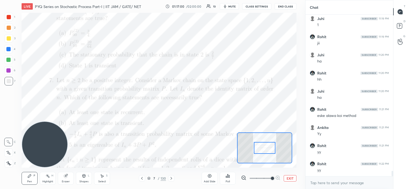
click at [271, 179] on span at bounding box center [272, 178] width 3 height 3
drag, startPoint x: 271, startPoint y: 145, endPoint x: 269, endPoint y: 149, distance: 5.3
click at [270, 150] on div at bounding box center [264, 154] width 22 height 12
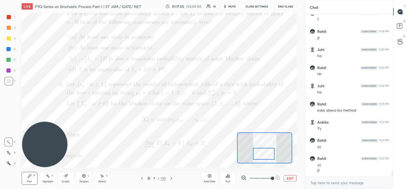
click at [6, 74] on div at bounding box center [8, 70] width 9 height 9
drag, startPoint x: 270, startPoint y: 154, endPoint x: 271, endPoint y: 157, distance: 3.1
click at [270, 158] on div at bounding box center [265, 157] width 22 height 12
click at [172, 179] on icon at bounding box center [171, 178] width 4 height 4
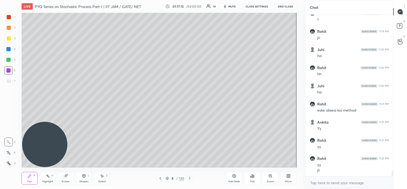
click at [188, 179] on icon at bounding box center [190, 178] width 4 height 4
click at [189, 178] on icon at bounding box center [190, 178] width 4 height 4
click at [190, 179] on icon at bounding box center [190, 178] width 4 height 4
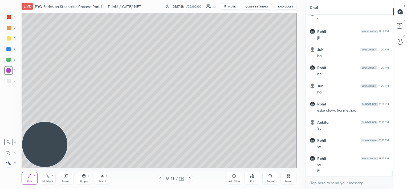
click at [190, 179] on icon at bounding box center [190, 178] width 4 height 4
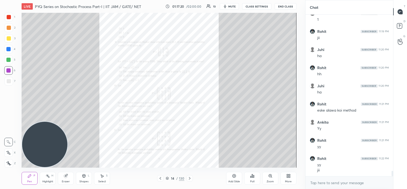
click at [270, 178] on div "Zoom" at bounding box center [271, 178] width 16 height 13
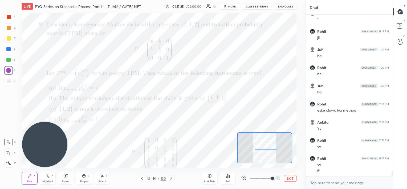
drag, startPoint x: 265, startPoint y: 149, endPoint x: 266, endPoint y: 144, distance: 5.1
click at [267, 145] on div at bounding box center [266, 144] width 22 height 12
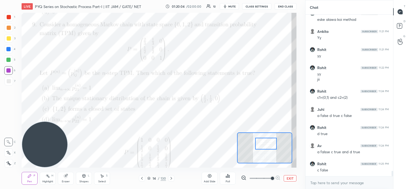
scroll to position [4722, 0]
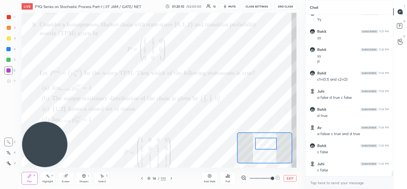
click at [10, 17] on div at bounding box center [9, 17] width 4 height 4
click at [8, 51] on div at bounding box center [8, 49] width 4 height 4
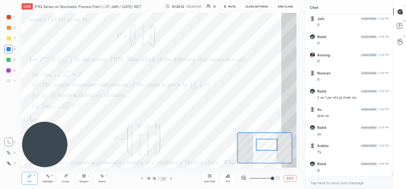
scroll to position [5153, 0]
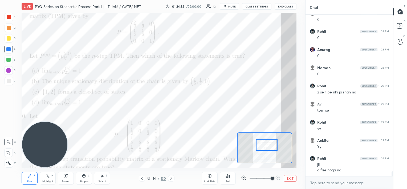
click at [269, 140] on div at bounding box center [267, 145] width 22 height 12
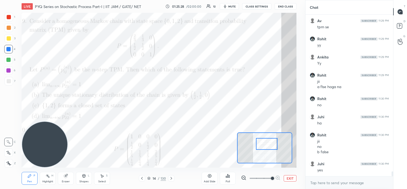
scroll to position [5255, 0]
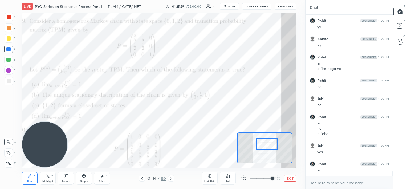
drag, startPoint x: 210, startPoint y: 177, endPoint x: 213, endPoint y: 179, distance: 3.8
click at [210, 177] on icon at bounding box center [210, 176] width 4 height 4
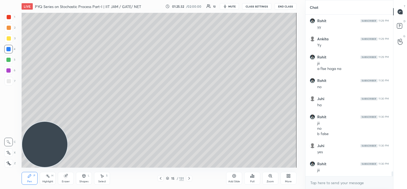
scroll to position [5273, 0]
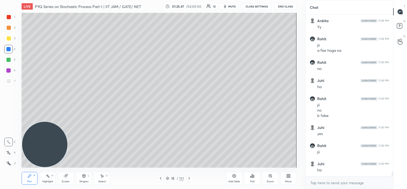
click at [160, 179] on icon at bounding box center [161, 178] width 4 height 4
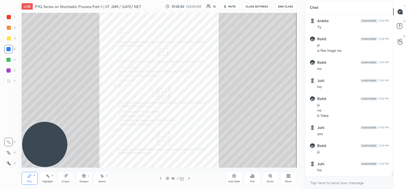
click at [271, 177] on icon at bounding box center [271, 176] width 4 height 4
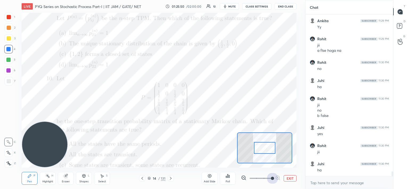
click at [271, 177] on span at bounding box center [261, 178] width 22 height 8
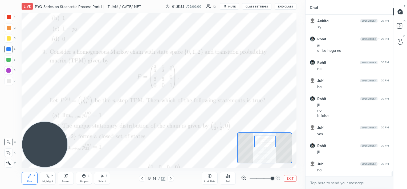
drag, startPoint x: 266, startPoint y: 151, endPoint x: 267, endPoint y: 146, distance: 4.7
click at [267, 147] on div at bounding box center [266, 141] width 22 height 12
click at [171, 178] on icon at bounding box center [171, 178] width 4 height 4
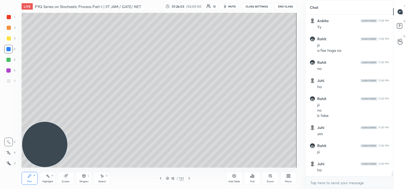
click at [7, 81] on div at bounding box center [9, 81] width 4 height 4
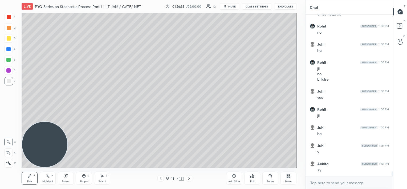
scroll to position [5327, 0]
click at [10, 70] on div at bounding box center [8, 70] width 4 height 4
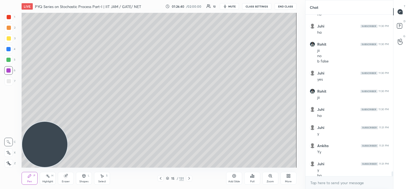
scroll to position [5333, 0]
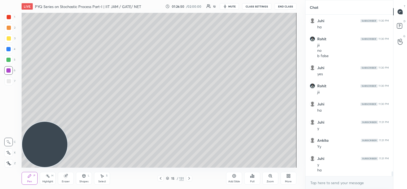
click at [6, 82] on div at bounding box center [9, 81] width 9 height 9
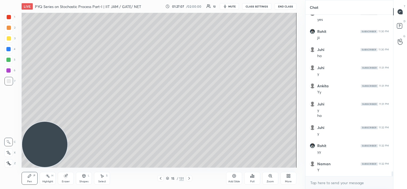
scroll to position [5405, 0]
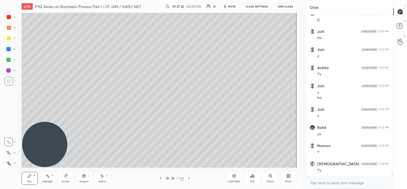
click at [70, 179] on div "Eraser" at bounding box center [66, 178] width 16 height 13
click at [32, 177] on div "Pen P" at bounding box center [30, 178] width 16 height 13
click at [10, 61] on div at bounding box center [8, 60] width 4 height 4
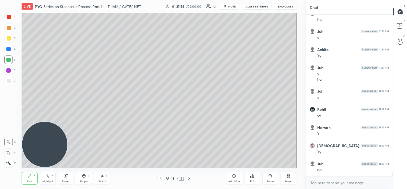
click at [7, 39] on div at bounding box center [9, 38] width 4 height 4
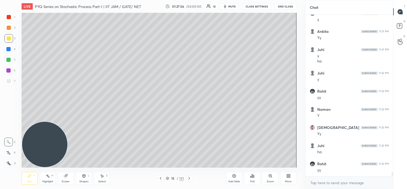
click at [234, 179] on div "Add Slide" at bounding box center [234, 178] width 16 height 13
click at [161, 178] on icon at bounding box center [161, 178] width 2 height 3
drag, startPoint x: 189, startPoint y: 179, endPoint x: 186, endPoint y: 171, distance: 8.2
click at [189, 179] on icon at bounding box center [189, 178] width 4 height 4
click at [161, 178] on icon at bounding box center [161, 178] width 4 height 4
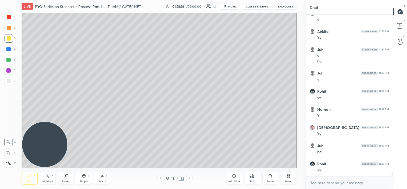
drag, startPoint x: 190, startPoint y: 179, endPoint x: 192, endPoint y: 172, distance: 6.9
click at [190, 178] on icon at bounding box center [189, 178] width 4 height 4
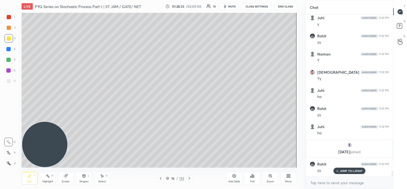
scroll to position [4762, 0]
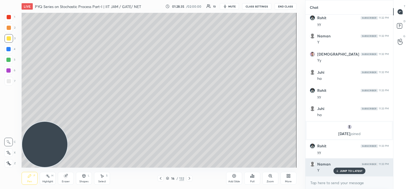
click at [341, 171] on p "JUMP TO LATEST" at bounding box center [351, 170] width 23 height 3
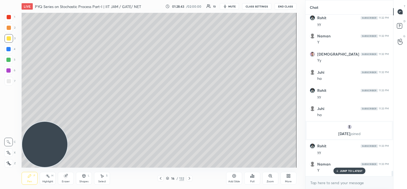
scroll to position [4780, 0]
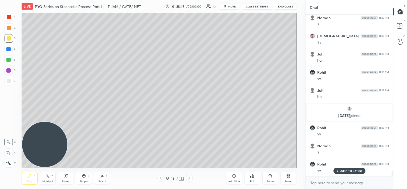
click at [158, 179] on div at bounding box center [161, 178] width 6 height 6
click at [160, 179] on icon at bounding box center [161, 178] width 4 height 4
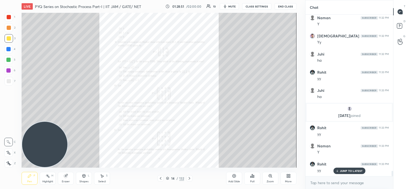
click at [268, 178] on div "Zoom" at bounding box center [271, 178] width 16 height 13
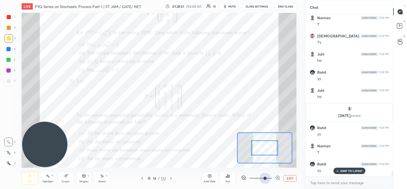
click at [268, 178] on span at bounding box center [261, 178] width 22 height 8
click at [267, 177] on span at bounding box center [265, 178] width 3 height 3
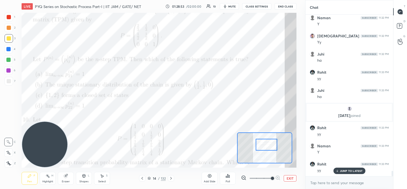
scroll to position [4798, 0]
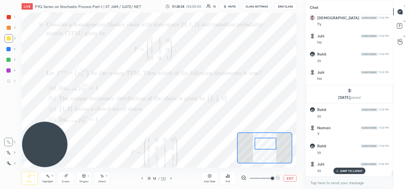
drag, startPoint x: 267, startPoint y: 147, endPoint x: 268, endPoint y: 142, distance: 5.4
click at [268, 143] on div at bounding box center [266, 144] width 22 height 12
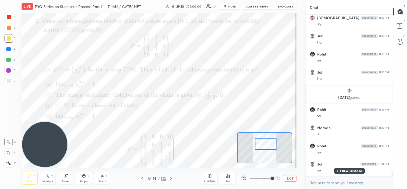
scroll to position [4817, 0]
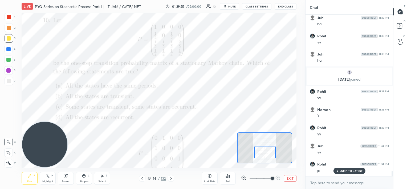
drag, startPoint x: 270, startPoint y: 142, endPoint x: 269, endPoint y: 151, distance: 8.6
click at [269, 151] on div at bounding box center [265, 152] width 22 height 12
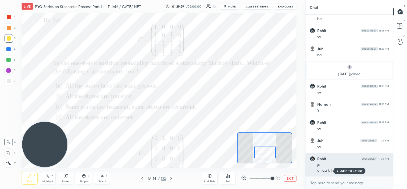
drag, startPoint x: 342, startPoint y: 171, endPoint x: 317, endPoint y: 166, distance: 26.4
click at [342, 171] on p "JUMP TO LATEST" at bounding box center [351, 170] width 23 height 3
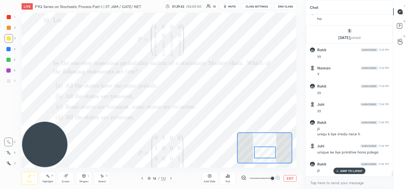
scroll to position [4876, 0]
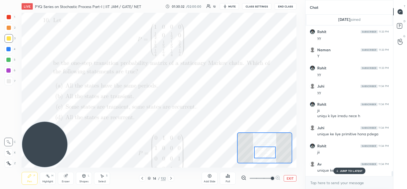
drag, startPoint x: 350, startPoint y: 169, endPoint x: 327, endPoint y: 170, distance: 22.1
click at [350, 170] on p "JUMP TO LATEST" at bounding box center [351, 170] width 23 height 3
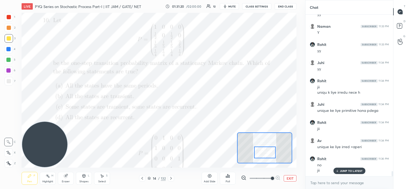
scroll to position [4905, 0]
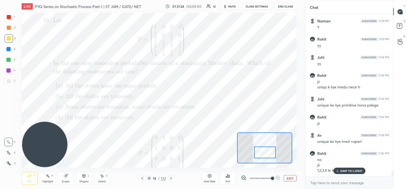
click at [355, 168] on div "JUMP TO LATEST" at bounding box center [350, 170] width 32 height 6
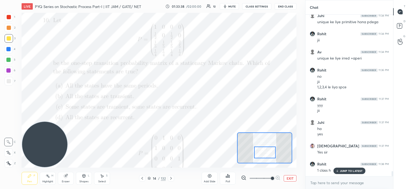
scroll to position [4994, 0]
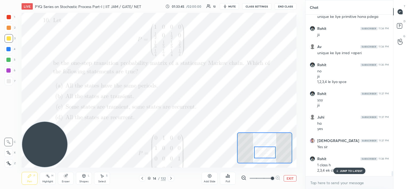
click at [348, 169] on div "JUMP TO LATEST" at bounding box center [350, 170] width 32 height 6
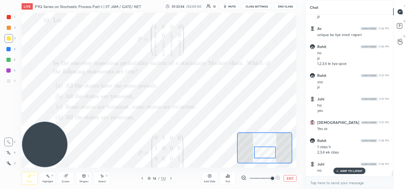
scroll to position [5030, 0]
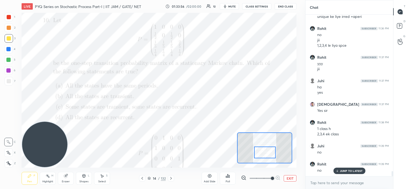
click at [348, 171] on p "JUMP TO LATEST" at bounding box center [351, 170] width 23 height 3
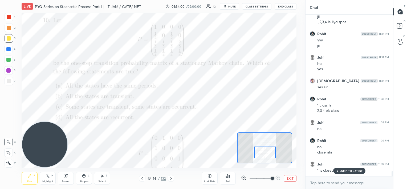
scroll to position [5072, 0]
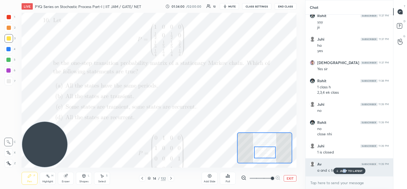
drag, startPoint x: 344, startPoint y: 171, endPoint x: 336, endPoint y: 167, distance: 9.2
click at [343, 172] on p "JUMP TO LATEST" at bounding box center [351, 170] width 23 height 3
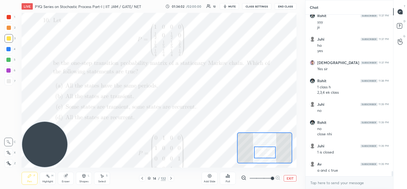
click at [8, 49] on div at bounding box center [8, 49] width 4 height 4
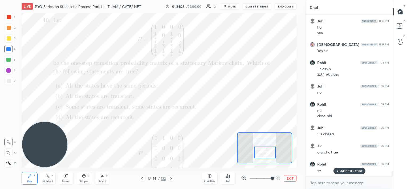
click at [12, 39] on div at bounding box center [9, 38] width 9 height 9
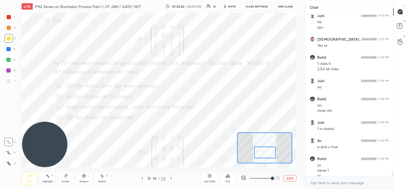
scroll to position [5100, 0]
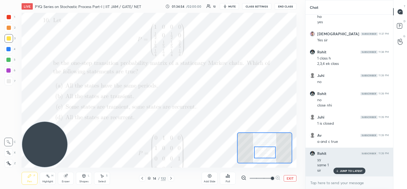
click at [339, 171] on div "JUMP TO LATEST" at bounding box center [350, 170] width 32 height 6
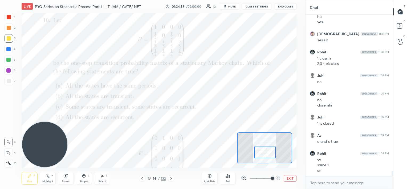
click at [7, 60] on div at bounding box center [8, 60] width 4 height 4
drag, startPoint x: 67, startPoint y: 177, endPoint x: 76, endPoint y: 170, distance: 11.0
click at [69, 177] on div "Eraser" at bounding box center [66, 178] width 16 height 13
click at [30, 177] on icon at bounding box center [29, 176] width 4 height 4
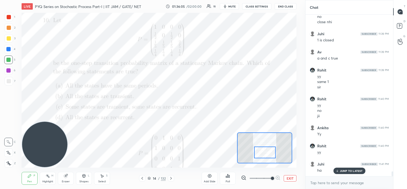
scroll to position [5202, 0]
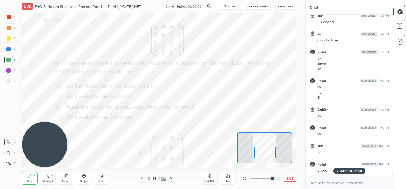
drag, startPoint x: 67, startPoint y: 179, endPoint x: 76, endPoint y: 170, distance: 12.4
click at [68, 178] on div "Eraser" at bounding box center [66, 178] width 16 height 13
click at [30, 177] on icon at bounding box center [29, 176] width 4 height 4
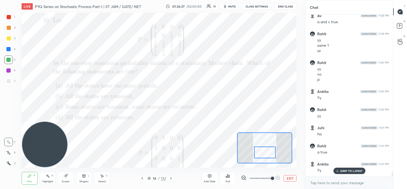
scroll to position [5238, 0]
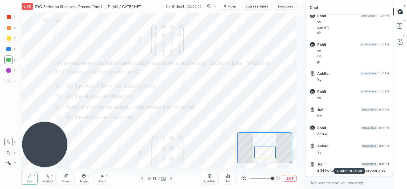
click at [338, 171] on div "JUMP TO LATEST" at bounding box center [350, 170] width 32 height 6
drag, startPoint x: 67, startPoint y: 179, endPoint x: 73, endPoint y: 172, distance: 9.3
click at [68, 179] on div "Eraser" at bounding box center [66, 178] width 16 height 13
click at [26, 177] on div "Pen P" at bounding box center [30, 178] width 16 height 13
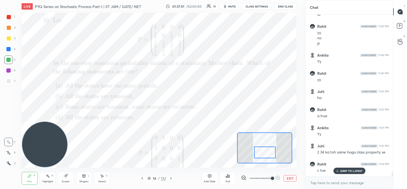
click at [10, 72] on div at bounding box center [8, 70] width 4 height 4
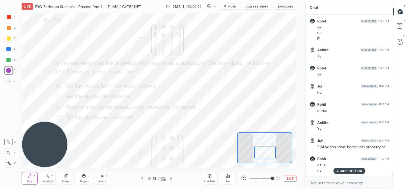
click at [338, 170] on icon at bounding box center [337, 170] width 3 height 3
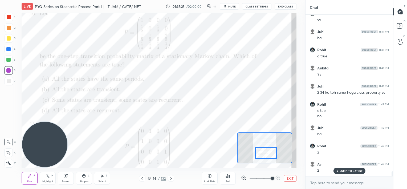
scroll to position [5334, 0]
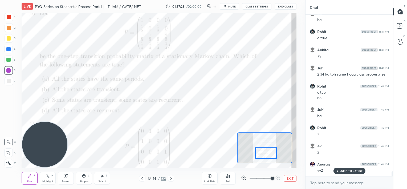
click at [262, 154] on div at bounding box center [266, 153] width 22 height 12
click at [9, 18] on div at bounding box center [9, 17] width 4 height 4
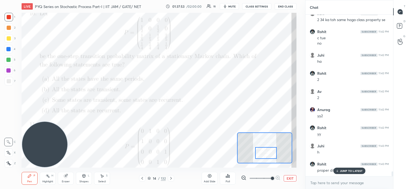
scroll to position [5406, 0]
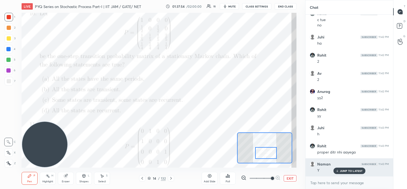
drag, startPoint x: 347, startPoint y: 172, endPoint x: 332, endPoint y: 172, distance: 15.5
click at [346, 173] on div "JUMP TO LATEST" at bounding box center [350, 170] width 32 height 6
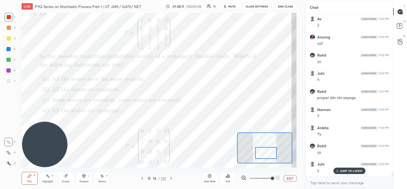
scroll to position [5479, 0]
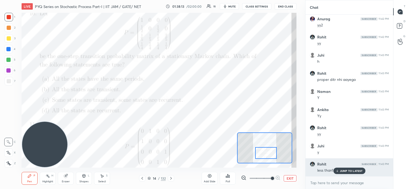
drag, startPoint x: 341, startPoint y: 170, endPoint x: 334, endPoint y: 170, distance: 7.5
click at [341, 170] on p "JUMP TO LATEST" at bounding box center [351, 170] width 23 height 3
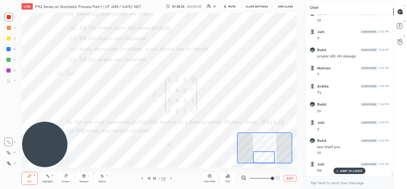
scroll to position [5508, 0]
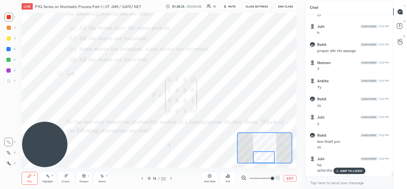
drag, startPoint x: 269, startPoint y: 153, endPoint x: 267, endPoint y: 156, distance: 3.6
click at [267, 156] on div at bounding box center [264, 157] width 22 height 12
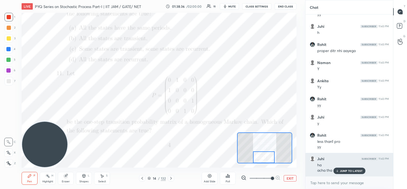
click at [338, 170] on icon at bounding box center [337, 170] width 3 height 3
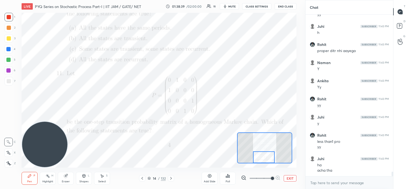
click at [9, 40] on div at bounding box center [9, 38] width 4 height 4
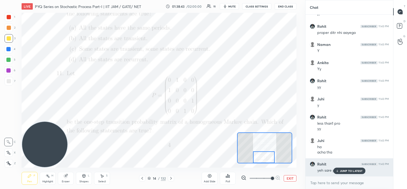
drag, startPoint x: 339, startPoint y: 170, endPoint x: 332, endPoint y: 167, distance: 7.6
click at [339, 170] on icon at bounding box center [337, 170] width 3 height 3
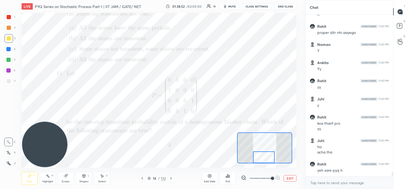
scroll to position [5544, 0]
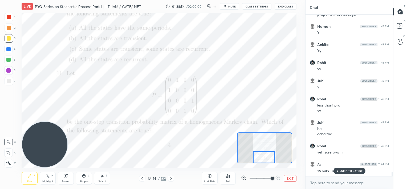
click at [338, 172] on icon at bounding box center [337, 170] width 3 height 3
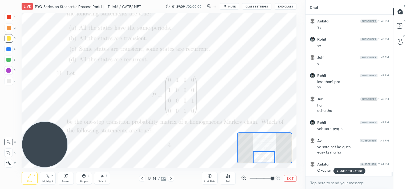
scroll to position [5586, 0]
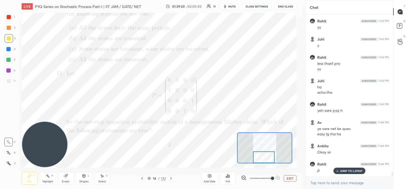
click at [172, 179] on icon at bounding box center [171, 178] width 4 height 4
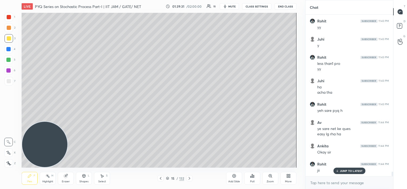
click at [173, 178] on div "15" at bounding box center [172, 178] width 5 height 3
click at [190, 177] on icon at bounding box center [189, 178] width 4 height 4
click at [189, 178] on icon at bounding box center [189, 178] width 4 height 4
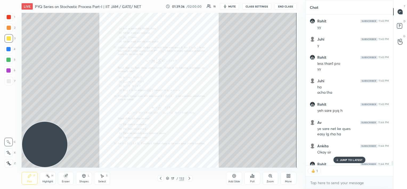
click at [161, 179] on icon at bounding box center [161, 178] width 4 height 4
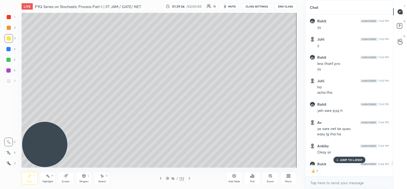
click at [161, 179] on icon at bounding box center [161, 178] width 4 height 4
click at [161, 179] on icon at bounding box center [161, 178] width 2 height 3
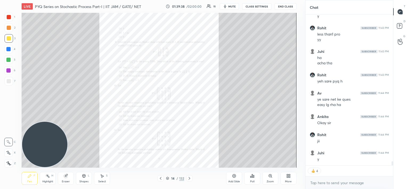
scroll to position [5633, 0]
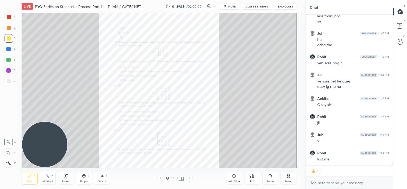
click at [190, 179] on icon at bounding box center [189, 178] width 4 height 4
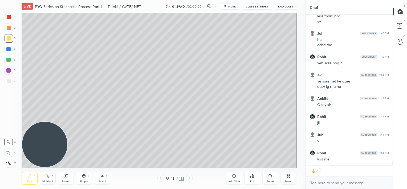
scroll to position [5651, 0]
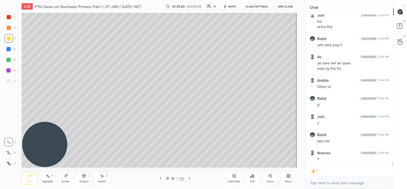
click at [159, 177] on icon at bounding box center [161, 178] width 4 height 4
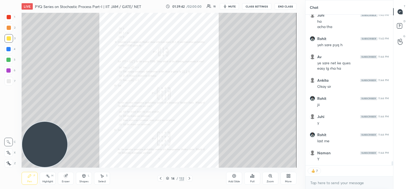
click at [270, 178] on div "Zoom" at bounding box center [271, 178] width 16 height 13
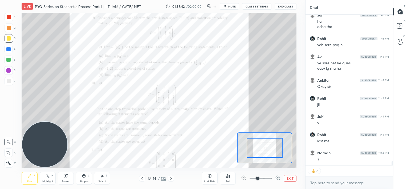
click at [270, 178] on span at bounding box center [261, 178] width 22 height 8
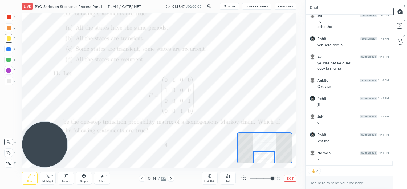
drag, startPoint x: 273, startPoint y: 150, endPoint x: 273, endPoint y: 161, distance: 11.5
click at [273, 161] on div at bounding box center [265, 157] width 22 height 12
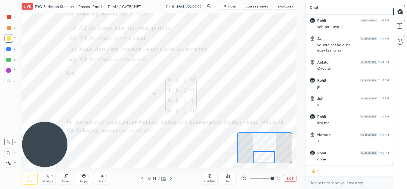
click at [273, 161] on div at bounding box center [264, 157] width 22 height 12
type textarea "x"
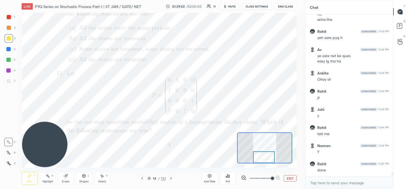
click at [172, 177] on icon at bounding box center [171, 178] width 4 height 4
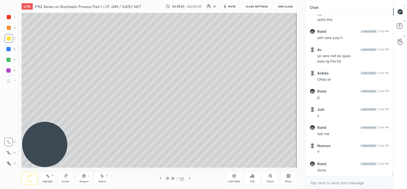
click at [189, 178] on icon at bounding box center [189, 178] width 4 height 4
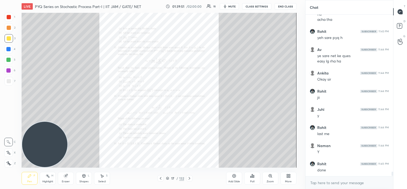
click at [189, 178] on icon at bounding box center [189, 178] width 4 height 4
click at [160, 178] on icon at bounding box center [161, 178] width 4 height 4
click at [269, 178] on div "Zoom" at bounding box center [271, 178] width 16 height 13
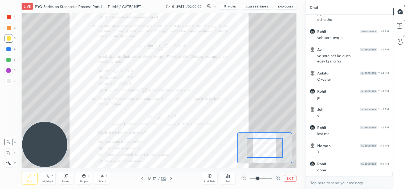
click at [270, 178] on span at bounding box center [261, 178] width 22 height 8
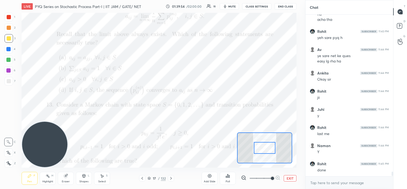
click at [268, 151] on div at bounding box center [264, 147] width 55 height 31
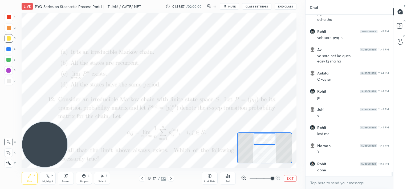
drag, startPoint x: 268, startPoint y: 151, endPoint x: 266, endPoint y: 137, distance: 14.0
click at [266, 137] on div at bounding box center [265, 139] width 22 height 12
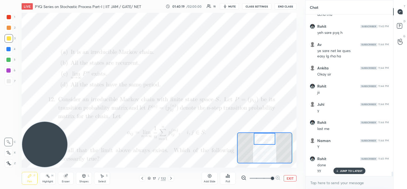
scroll to position [5682, 0]
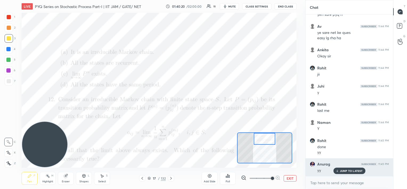
click at [338, 170] on icon at bounding box center [337, 170] width 3 height 3
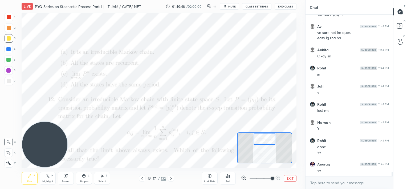
click at [142, 175] on div at bounding box center [142, 178] width 6 height 6
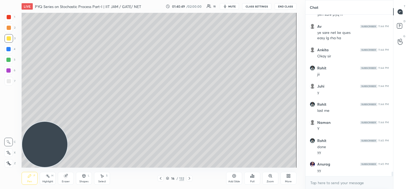
click at [161, 177] on icon at bounding box center [161, 178] width 4 height 4
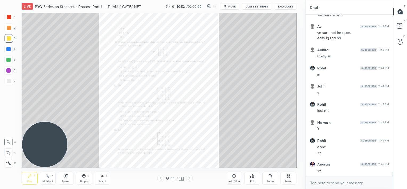
scroll to position [5700, 0]
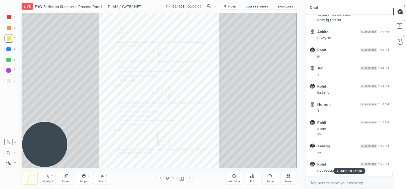
click at [189, 177] on icon at bounding box center [189, 178] width 4 height 4
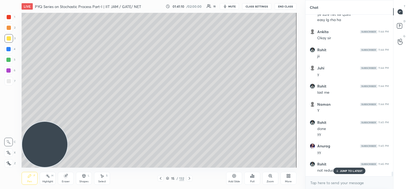
click at [189, 177] on icon at bounding box center [189, 178] width 4 height 4
click at [342, 168] on div "JUMP TO LATEST" at bounding box center [350, 170] width 32 height 6
click at [189, 175] on div at bounding box center [189, 178] width 6 height 6
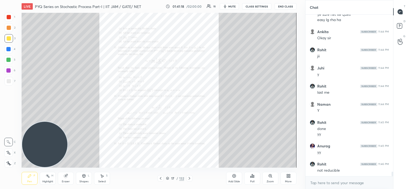
click at [272, 177] on icon at bounding box center [271, 176] width 4 height 4
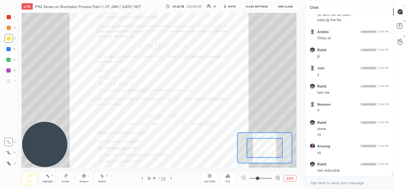
click at [272, 177] on div at bounding box center [260, 178] width 39 height 6
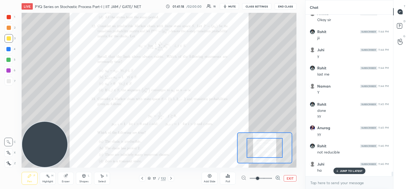
click at [272, 177] on div at bounding box center [260, 178] width 39 height 6
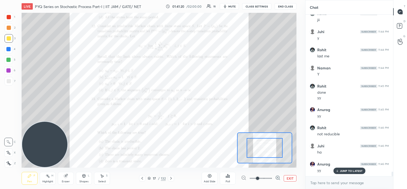
click at [271, 177] on div at bounding box center [260, 178] width 39 height 6
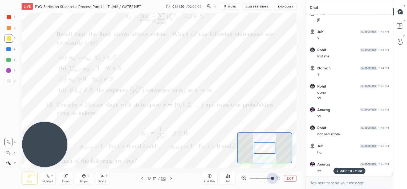
click at [271, 177] on span at bounding box center [261, 178] width 22 height 8
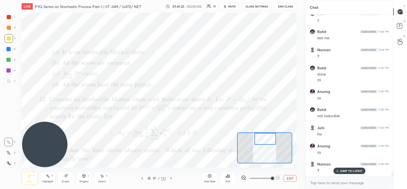
drag, startPoint x: 263, startPoint y: 147, endPoint x: 264, endPoint y: 134, distance: 13.6
click at [264, 134] on div at bounding box center [266, 139] width 22 height 12
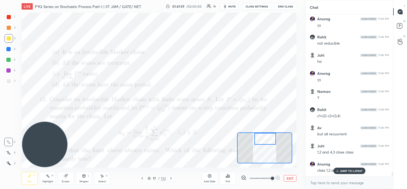
scroll to position [5845, 0]
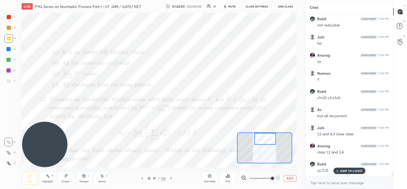
click at [350, 172] on p "JUMP TO LATEST" at bounding box center [351, 170] width 23 height 3
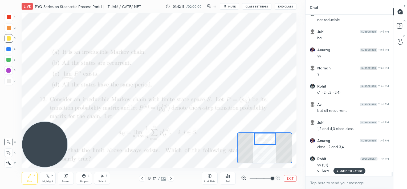
click at [350, 172] on p "JUMP TO LATEST" at bounding box center [351, 170] width 23 height 3
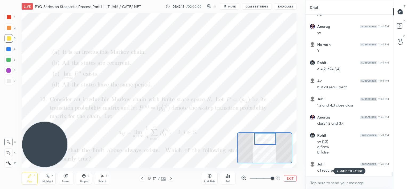
scroll to position [5892, 0]
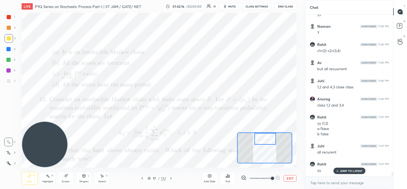
click at [347, 172] on p "JUMP TO LATEST" at bounding box center [351, 170] width 23 height 3
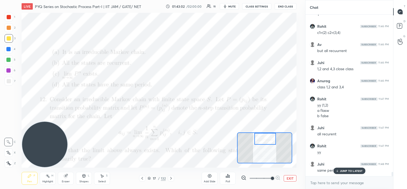
scroll to position [5928, 0]
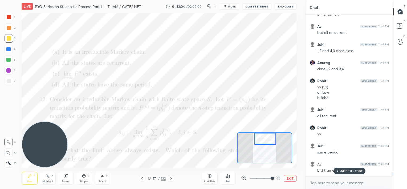
click at [349, 170] on p "JUMP TO LATEST" at bounding box center [351, 170] width 23 height 3
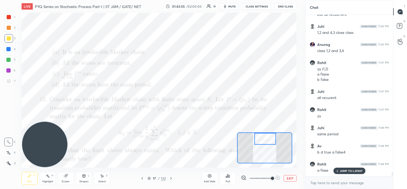
click at [349, 170] on p "JUMP TO LATEST" at bounding box center [351, 170] width 23 height 3
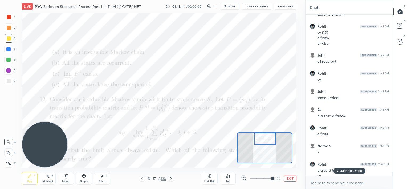
scroll to position [5988, 0]
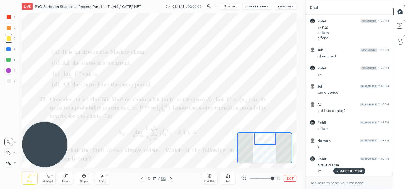
click at [348, 171] on p "JUMP TO LATEST" at bounding box center [351, 170] width 23 height 3
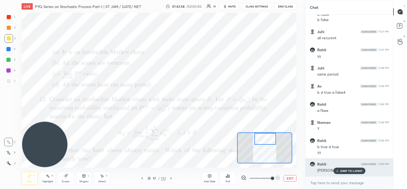
drag, startPoint x: 340, startPoint y: 170, endPoint x: 313, endPoint y: 163, distance: 27.9
click at [339, 170] on div "JUMP TO LATEST" at bounding box center [350, 170] width 32 height 6
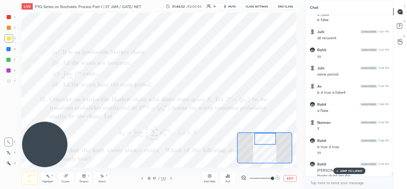
scroll to position [6011, 0]
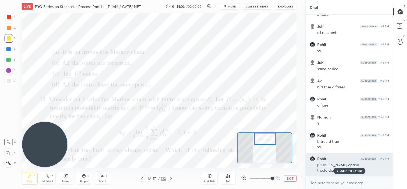
click at [338, 173] on div "JUMP TO LATEST" at bounding box center [350, 170] width 32 height 6
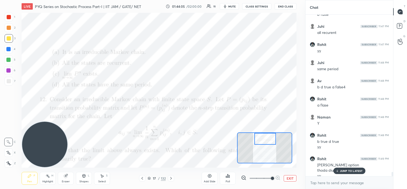
scroll to position [6016, 0]
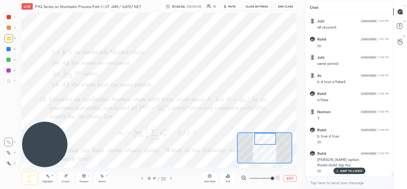
click at [341, 172] on div "JUMP TO LATEST" at bounding box center [350, 170] width 32 height 6
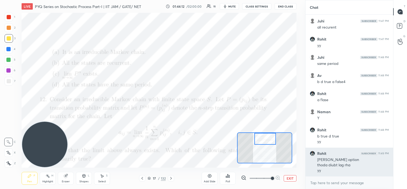
scroll to position [6036, 0]
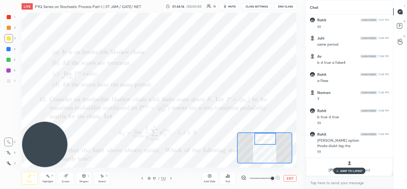
click at [342, 169] on div "JUMP TO LATEST" at bounding box center [350, 170] width 32 height 6
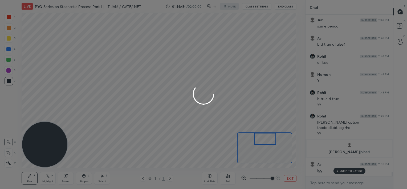
scroll to position [5628, 0]
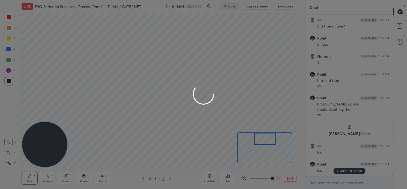
click at [352, 170] on div at bounding box center [203, 94] width 407 height 189
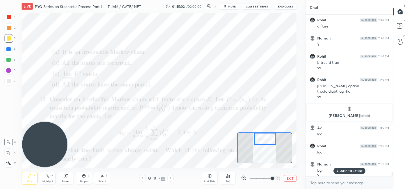
scroll to position [5652, 0]
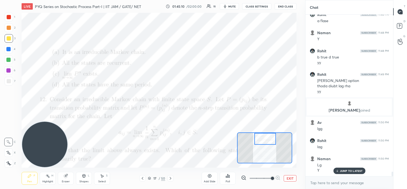
click at [351, 172] on div "JUMP TO LATEST" at bounding box center [350, 170] width 32 height 6
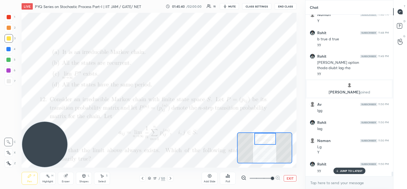
drag, startPoint x: 64, startPoint y: 178, endPoint x: 70, endPoint y: 172, distance: 8.5
click at [65, 178] on div "Eraser" at bounding box center [66, 178] width 16 height 13
click at [25, 181] on div "Pen P" at bounding box center [30, 178] width 16 height 13
drag, startPoint x: 342, startPoint y: 170, endPoint x: 304, endPoint y: 153, distance: 42.0
click at [342, 171] on p "JUMP TO LATEST" at bounding box center [351, 170] width 23 height 3
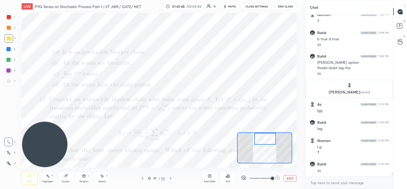
click at [9, 16] on div at bounding box center [9, 17] width 4 height 4
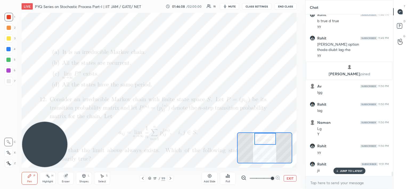
click at [341, 170] on p "JUMP TO LATEST" at bounding box center [351, 170] width 23 height 3
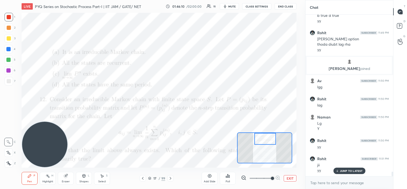
scroll to position [5711, 0]
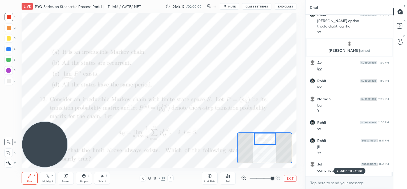
click at [349, 171] on p "JUMP TO LATEST" at bounding box center [351, 170] width 23 height 3
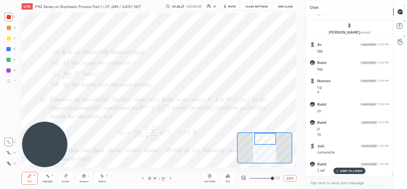
click at [339, 170] on div "JUMP TO LATEST" at bounding box center [350, 170] width 32 height 6
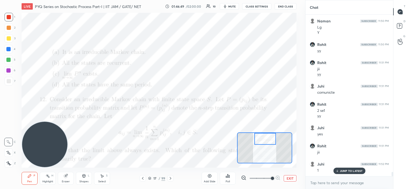
scroll to position [5807, 0]
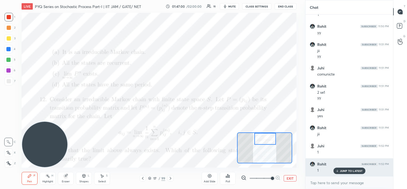
drag, startPoint x: 346, startPoint y: 169, endPoint x: 342, endPoint y: 169, distance: 3.2
click at [344, 170] on p "JUMP TO LATEST" at bounding box center [351, 170] width 23 height 3
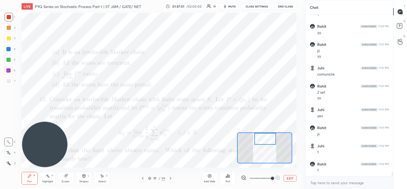
scroll to position [5813, 0]
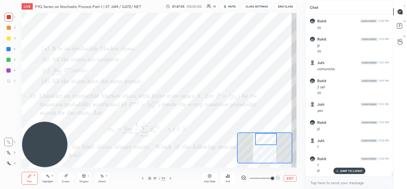
click at [267, 137] on div at bounding box center [266, 139] width 22 height 12
click at [66, 176] on icon at bounding box center [65, 175] width 3 height 3
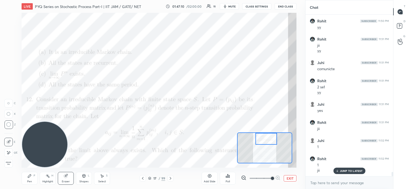
click at [257, 132] on div at bounding box center [264, 147] width 55 height 31
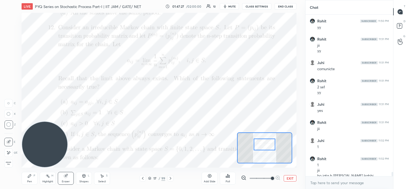
scroll to position [5823, 0]
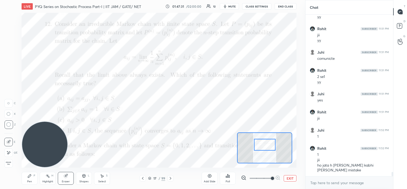
click at [271, 142] on div at bounding box center [265, 145] width 22 height 12
click at [25, 179] on div "Pen P" at bounding box center [30, 178] width 16 height 13
click at [9, 39] on div at bounding box center [9, 38] width 4 height 4
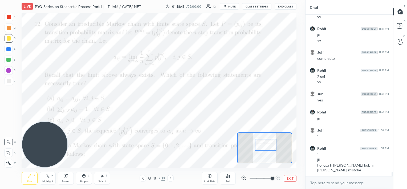
click at [268, 145] on div at bounding box center [266, 145] width 22 height 12
drag, startPoint x: 46, startPoint y: 142, endPoint x: 39, endPoint y: 143, distance: 6.2
click at [39, 145] on video at bounding box center [44, 144] width 45 height 45
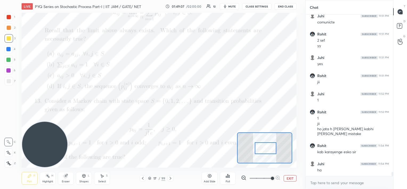
scroll to position [5878, 0]
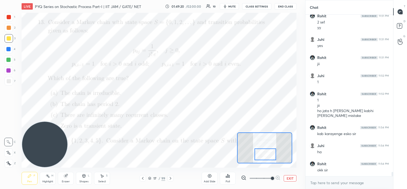
drag, startPoint x: 269, startPoint y: 145, endPoint x: 269, endPoint y: 155, distance: 9.6
click at [269, 155] on div at bounding box center [266, 154] width 22 height 12
drag, startPoint x: 51, startPoint y: 142, endPoint x: 54, endPoint y: 144, distance: 3.8
click at [55, 144] on video at bounding box center [48, 144] width 45 height 45
drag, startPoint x: 56, startPoint y: 145, endPoint x: 49, endPoint y: 144, distance: 7.3
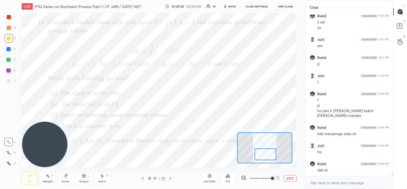
click at [48, 145] on video at bounding box center [44, 144] width 45 height 45
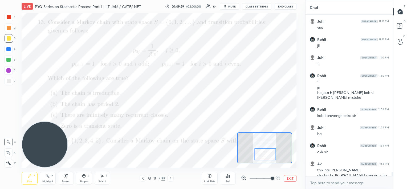
scroll to position [5906, 0]
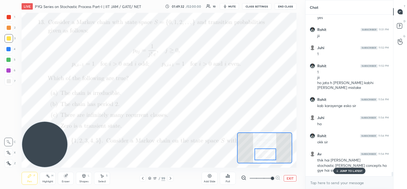
click at [347, 172] on p "JUMP TO LATEST" at bounding box center [351, 170] width 23 height 3
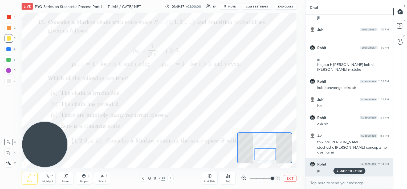
drag, startPoint x: 342, startPoint y: 171, endPoint x: 334, endPoint y: 170, distance: 8.1
click at [341, 171] on p "JUMP TO LATEST" at bounding box center [351, 170] width 23 height 3
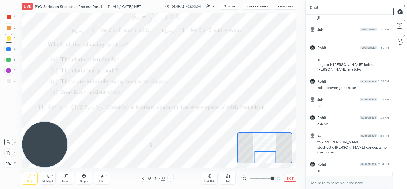
drag, startPoint x: 265, startPoint y: 151, endPoint x: 257, endPoint y: 158, distance: 9.9
click at [264, 158] on div at bounding box center [266, 157] width 22 height 12
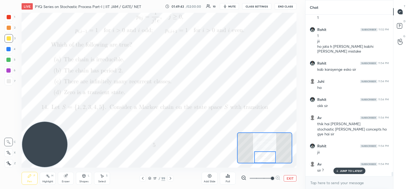
click at [172, 178] on icon at bounding box center [171, 178] width 4 height 4
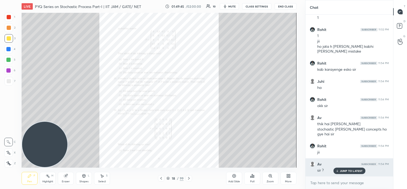
drag, startPoint x: 244, startPoint y: 173, endPoint x: 333, endPoint y: 174, distance: 88.5
click at [292, 173] on div "Add Slide Poll Zoom More" at bounding box center [261, 178] width 70 height 30
click at [333, 174] on div "Av 11:54 PM sir ?" at bounding box center [350, 167] width 88 height 18
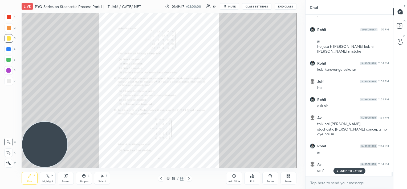
click at [342, 170] on p "JUMP TO LATEST" at bounding box center [351, 170] width 23 height 3
click at [269, 177] on icon at bounding box center [271, 176] width 4 height 4
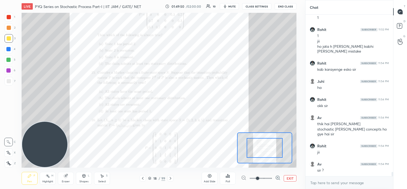
click at [269, 177] on span at bounding box center [261, 178] width 22 height 8
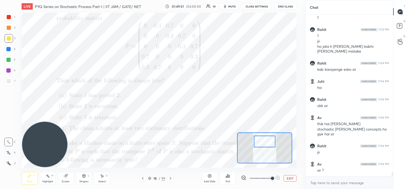
drag, startPoint x: 267, startPoint y: 148, endPoint x: 266, endPoint y: 141, distance: 7.0
click at [266, 142] on div at bounding box center [265, 141] width 22 height 12
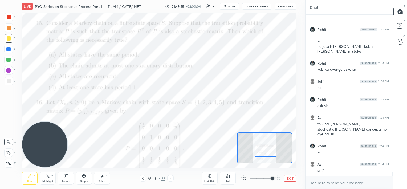
drag, startPoint x: 265, startPoint y: 143, endPoint x: 271, endPoint y: 145, distance: 6.9
click at [267, 150] on div at bounding box center [266, 151] width 22 height 12
drag, startPoint x: 266, startPoint y: 153, endPoint x: 264, endPoint y: 155, distance: 3.2
click at [265, 156] on div at bounding box center [265, 157] width 22 height 12
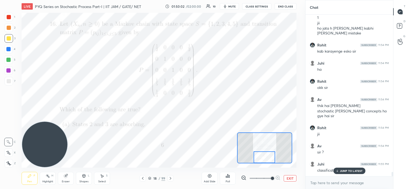
drag, startPoint x: 172, startPoint y: 178, endPoint x: 170, endPoint y: 172, distance: 5.7
click at [172, 178] on icon at bounding box center [171, 178] width 4 height 4
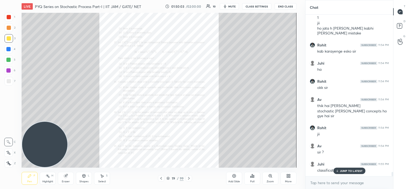
click at [343, 169] on p "JUMP TO LATEST" at bounding box center [351, 170] width 23 height 3
click at [272, 177] on icon at bounding box center [271, 176] width 4 height 4
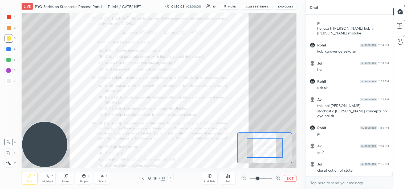
scroll to position [5978, 0]
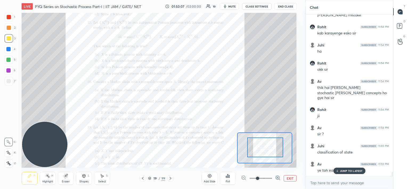
drag, startPoint x: 263, startPoint y: 146, endPoint x: 266, endPoint y: 138, distance: 8.5
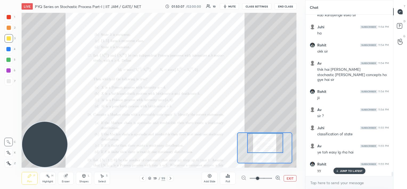
drag, startPoint x: 265, startPoint y: 139, endPoint x: 265, endPoint y: 135, distance: 3.7
click at [265, 135] on div at bounding box center [265, 143] width 36 height 20
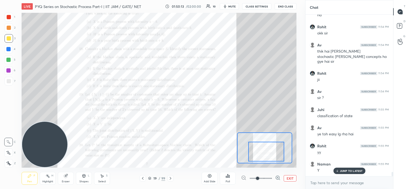
drag, startPoint x: 266, startPoint y: 146, endPoint x: 275, endPoint y: 153, distance: 11.8
click at [267, 155] on div at bounding box center [267, 152] width 36 height 20
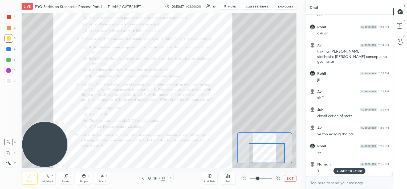
drag, startPoint x: 273, startPoint y: 149, endPoint x: 269, endPoint y: 156, distance: 7.7
click at [273, 156] on div at bounding box center [267, 153] width 36 height 20
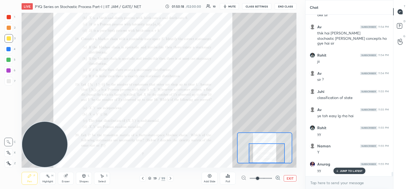
click at [172, 178] on icon at bounding box center [171, 178] width 4 height 4
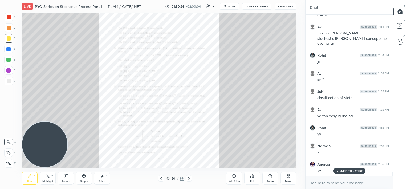
scroll to position [6051, 0]
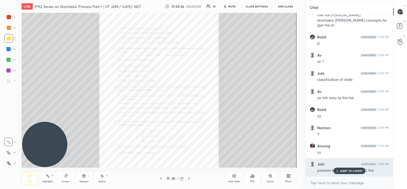
drag, startPoint x: 342, startPoint y: 171, endPoint x: 338, endPoint y: 171, distance: 3.8
click at [341, 171] on p "JUMP TO LATEST" at bounding box center [351, 170] width 23 height 3
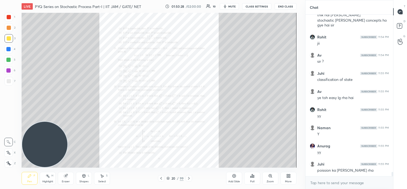
click at [190, 178] on icon at bounding box center [189, 178] width 4 height 4
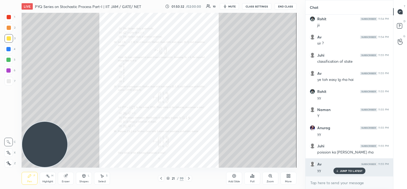
drag, startPoint x: 345, startPoint y: 170, endPoint x: 326, endPoint y: 164, distance: 19.5
click at [344, 171] on p "JUMP TO LATEST" at bounding box center [351, 170] width 23 height 3
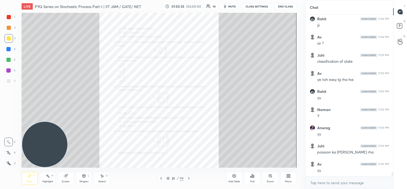
click at [271, 177] on icon at bounding box center [271, 176] width 4 height 4
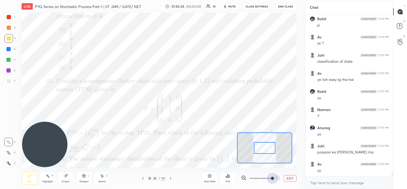
click at [272, 177] on span at bounding box center [261, 178] width 22 height 8
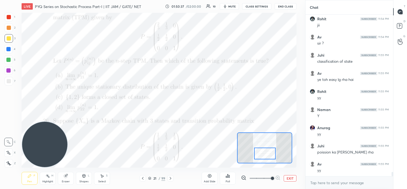
click at [269, 153] on div at bounding box center [265, 153] width 22 height 12
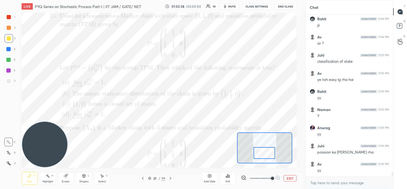
scroll to position [6087, 0]
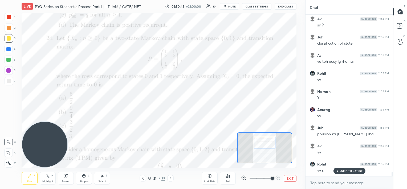
drag, startPoint x: 269, startPoint y: 151, endPoint x: 269, endPoint y: 141, distance: 10.7
click at [269, 141] on div at bounding box center [265, 143] width 22 height 12
click at [170, 179] on icon at bounding box center [171, 178] width 4 height 4
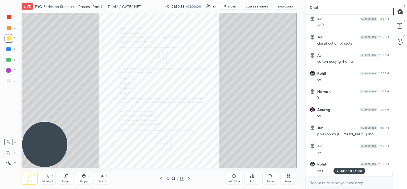
click at [188, 180] on div at bounding box center [189, 178] width 6 height 6
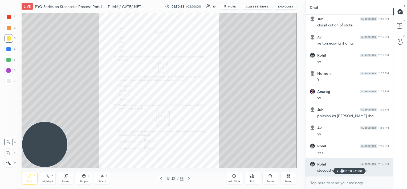
drag, startPoint x: 342, startPoint y: 170, endPoint x: 317, endPoint y: 167, distance: 25.8
click at [341, 171] on p "JUMP TO LATEST" at bounding box center [351, 170] width 23 height 3
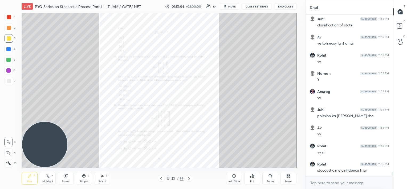
click at [189, 180] on icon at bounding box center [189, 178] width 4 height 4
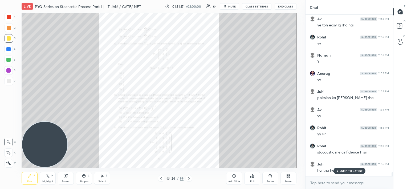
scroll to position [6141, 0]
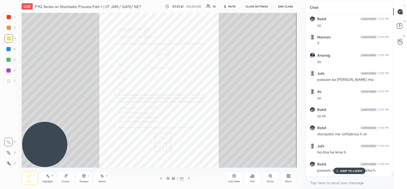
click at [347, 172] on p "JUMP TO LATEST" at bounding box center [351, 170] width 23 height 3
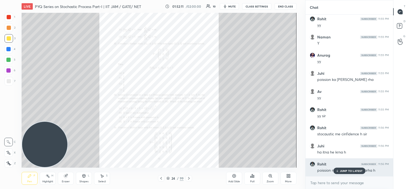
scroll to position [6159, 0]
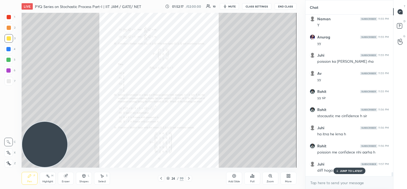
click at [351, 171] on p "JUMP TO LATEST" at bounding box center [351, 170] width 23 height 3
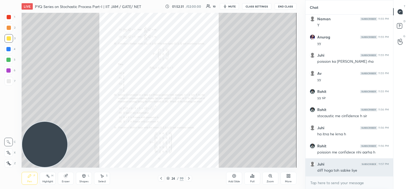
scroll to position [6178, 0]
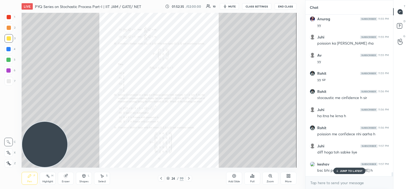
click at [344, 170] on p "JUMP TO LATEST" at bounding box center [351, 170] width 23 height 3
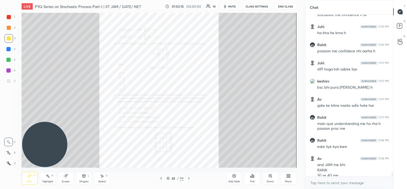
scroll to position [6266, 0]
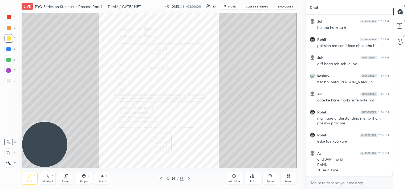
click at [287, 177] on icon at bounding box center [289, 176] width 4 height 4
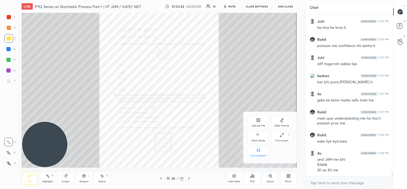
click at [256, 126] on div "Upload File" at bounding box center [259, 125] width 14 height 3
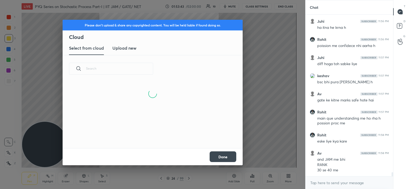
scroll to position [66, 171]
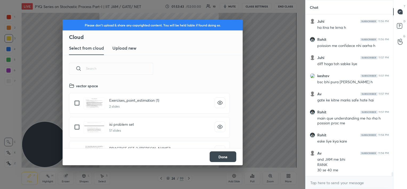
click at [123, 48] on h3 "Upload new" at bounding box center [125, 48] width 24 height 6
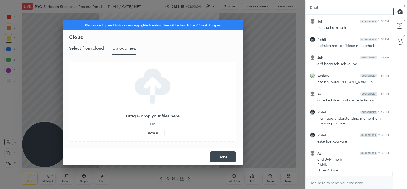
click at [152, 134] on label "Browse" at bounding box center [153, 133] width 24 height 9
click at [141, 134] on input "Browse" at bounding box center [141, 133] width 0 height 9
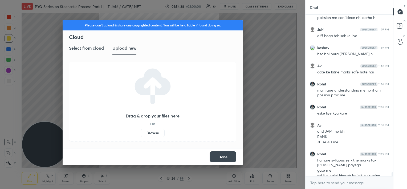
scroll to position [6304, 0]
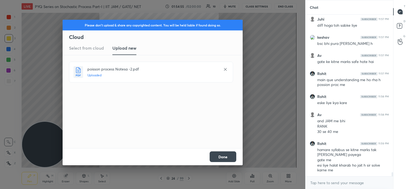
click at [227, 157] on button "Done" at bounding box center [223, 156] width 27 height 11
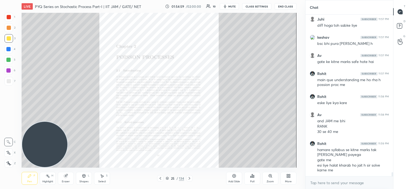
click at [189, 178] on icon at bounding box center [189, 178] width 4 height 4
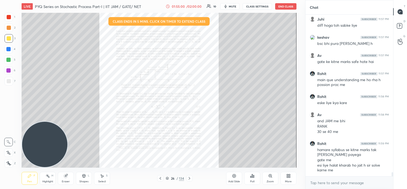
click at [189, 178] on icon at bounding box center [189, 178] width 4 height 4
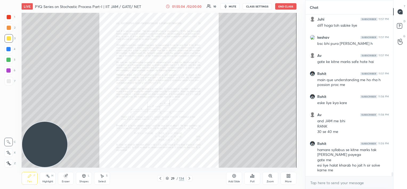
click at [189, 178] on icon at bounding box center [189, 178] width 4 height 4
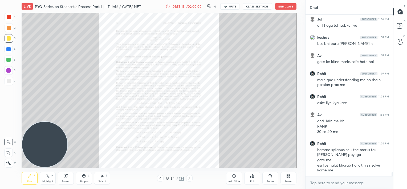
click at [189, 178] on icon at bounding box center [189, 178] width 4 height 4
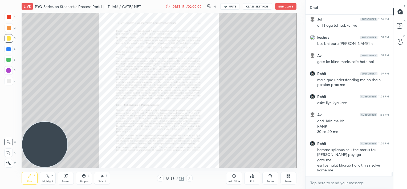
click at [189, 178] on icon at bounding box center [189, 178] width 4 height 4
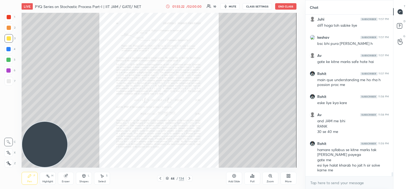
click at [189, 178] on icon at bounding box center [189, 178] width 4 height 4
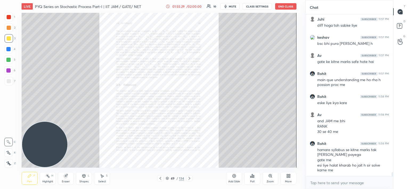
click at [189, 178] on icon at bounding box center [189, 178] width 4 height 4
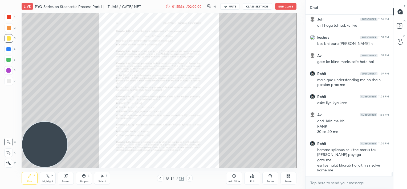
click at [189, 178] on icon at bounding box center [189, 178] width 4 height 4
click at [234, 172] on div "Add Slide" at bounding box center [234, 178] width 16 height 13
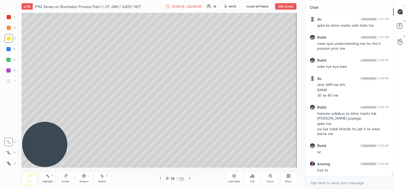
scroll to position [6359, 0]
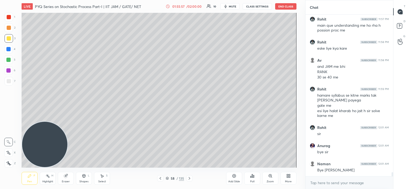
click at [231, 4] on button "mute" at bounding box center [230, 6] width 19 height 6
click at [256, 5] on button "CLASS SETTINGS" at bounding box center [257, 6] width 29 height 6
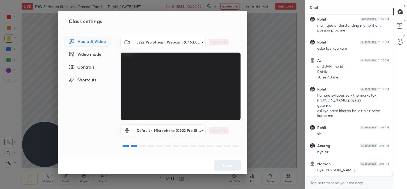
click at [181, 40] on body "1 2 3 4 5 6 7 C X Z C X Z E E Erase all H H LIVE PYQ Series on Stochastic Proce…" at bounding box center [203, 94] width 407 height 189
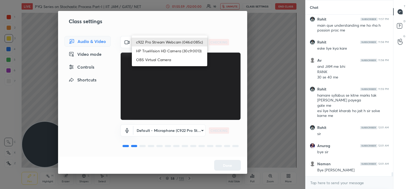
click at [179, 49] on li "HP TrueVision HD Camera (30c9:0013)" at bounding box center [169, 50] width 75 height 9
type input "302d101f504c5dc8f891fd1cf36b97dc236bb034bb5ce84b3a17c40f47e39d9d"
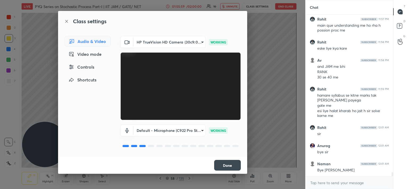
scroll to position [6377, 0]
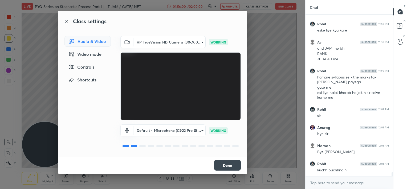
click at [228, 168] on button "Done" at bounding box center [227, 165] width 27 height 11
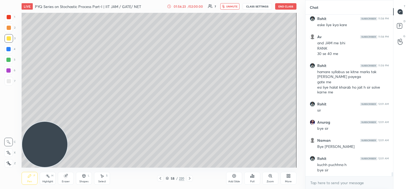
scroll to position [6387, 0]
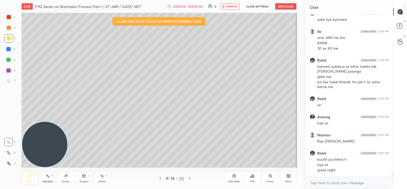
click at [282, 5] on button "End Class" at bounding box center [285, 6] width 21 height 6
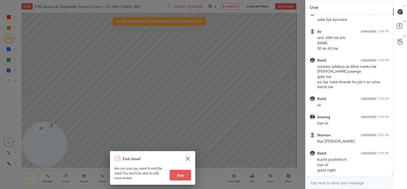
click at [183, 178] on button "End" at bounding box center [180, 175] width 21 height 11
type textarea "x"
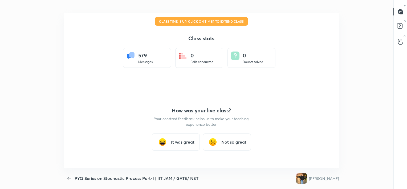
scroll to position [26509, 26284]
